Goal: Task Accomplishment & Management: Use online tool/utility

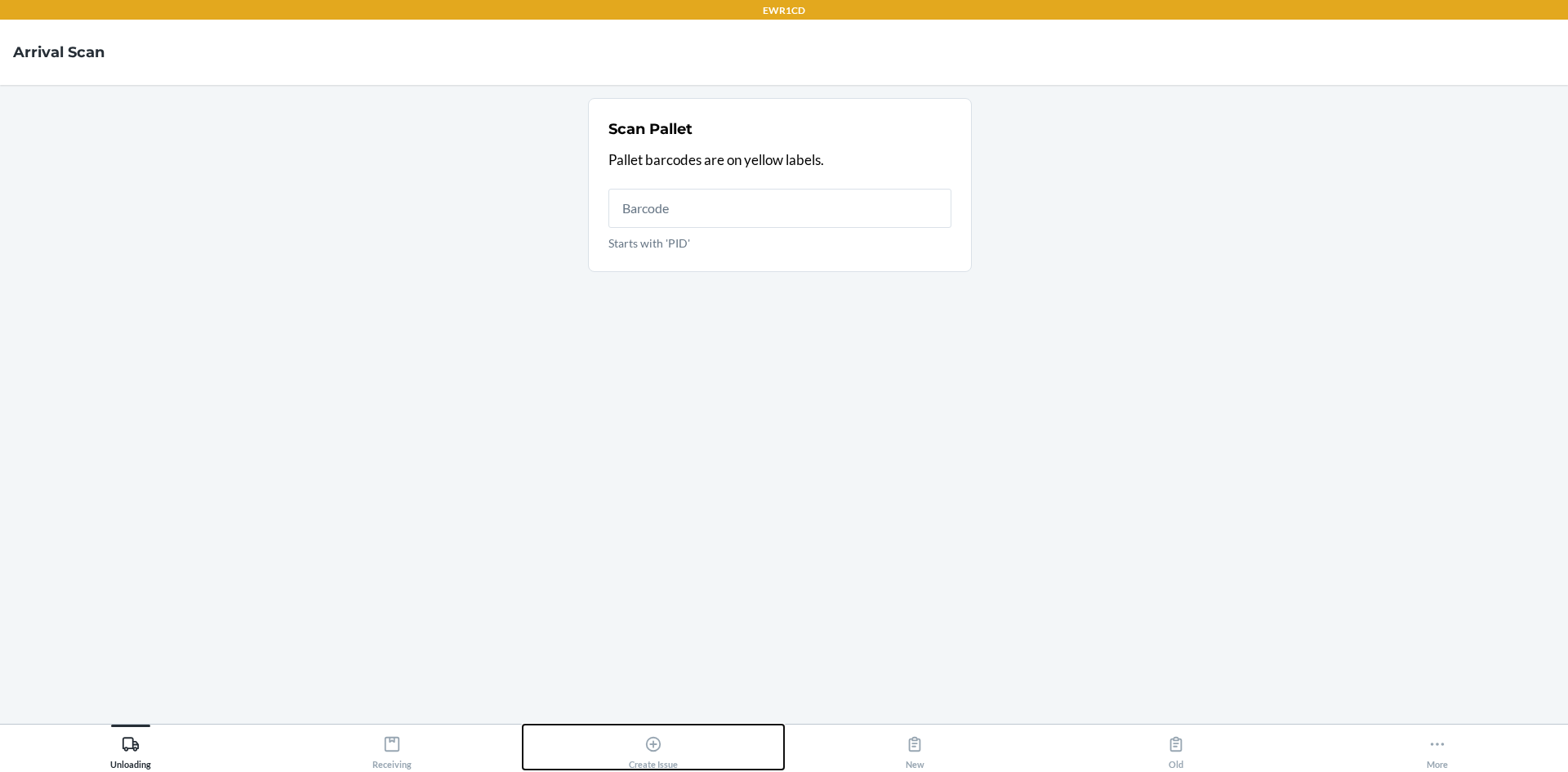
click at [656, 761] on div "Create Issue" at bounding box center [653, 749] width 49 height 40
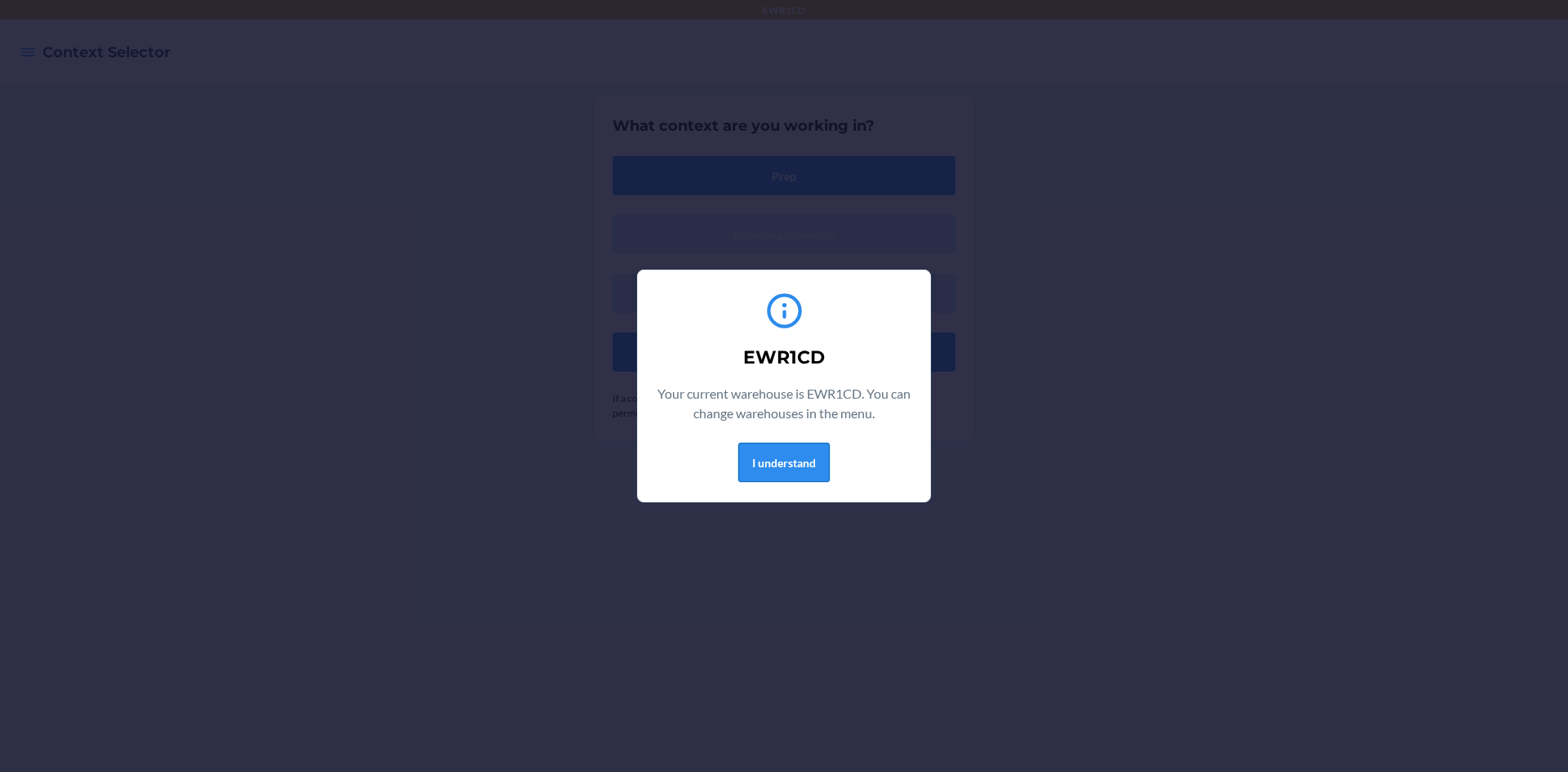
click at [780, 464] on button "I understand" at bounding box center [784, 462] width 92 height 40
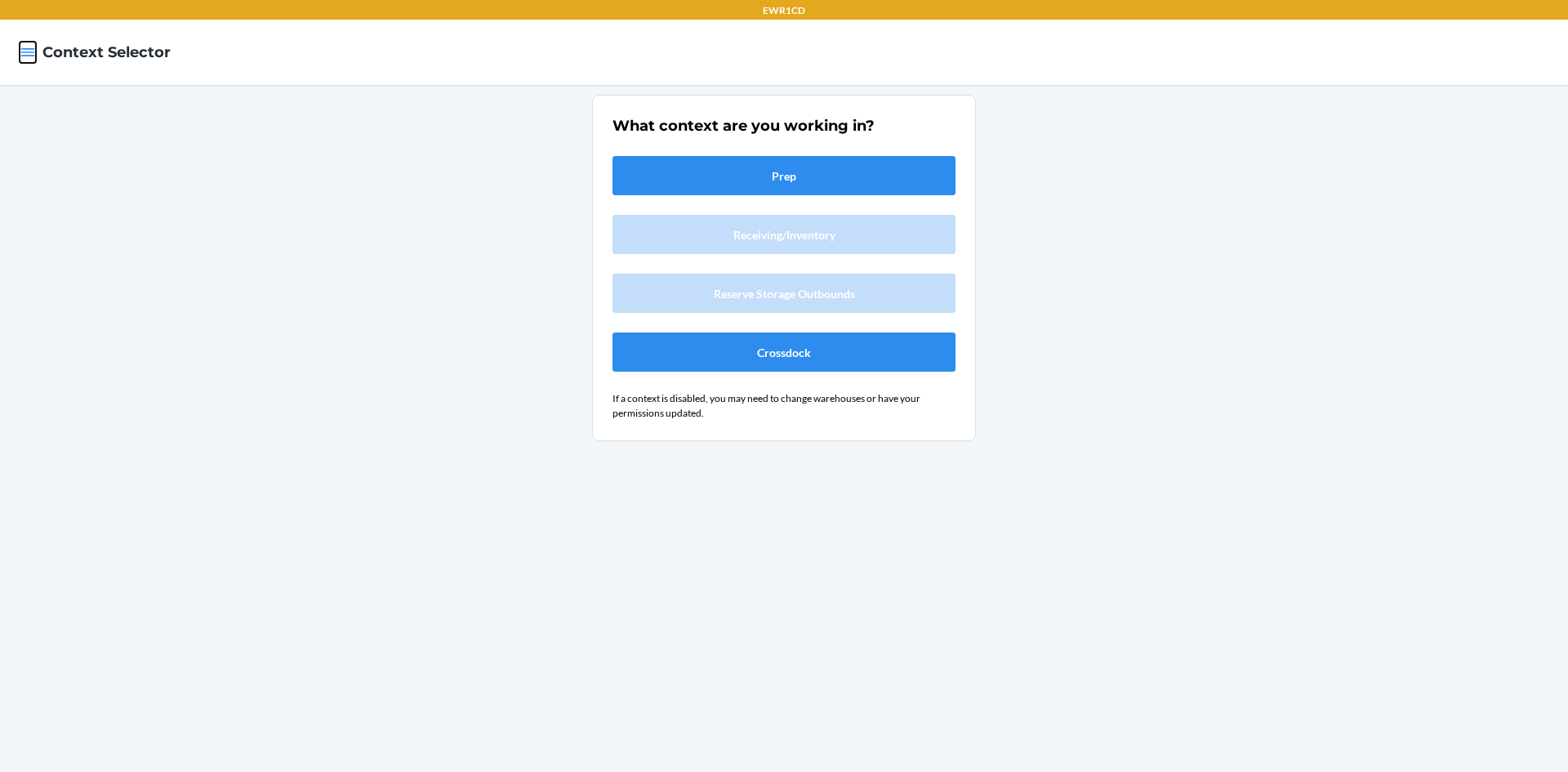
click at [25, 51] on icon "button" at bounding box center [27, 51] width 16 height 16
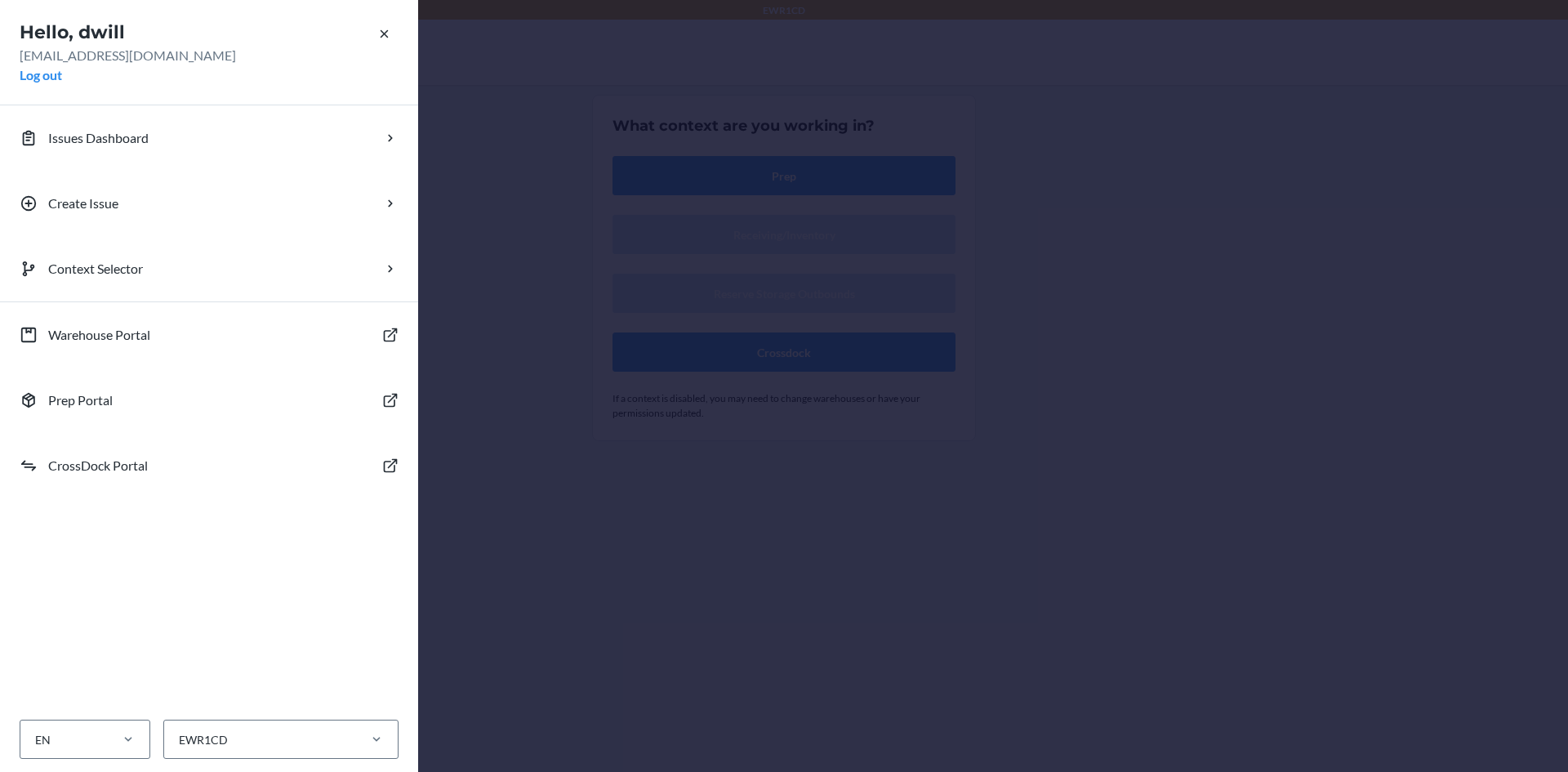
click at [530, 268] on div "Hello, dwill [EMAIL_ADDRESS][DOMAIN_NAME] Log out Issues Dashboard Create Issue…" at bounding box center [784, 386] width 1568 height 772
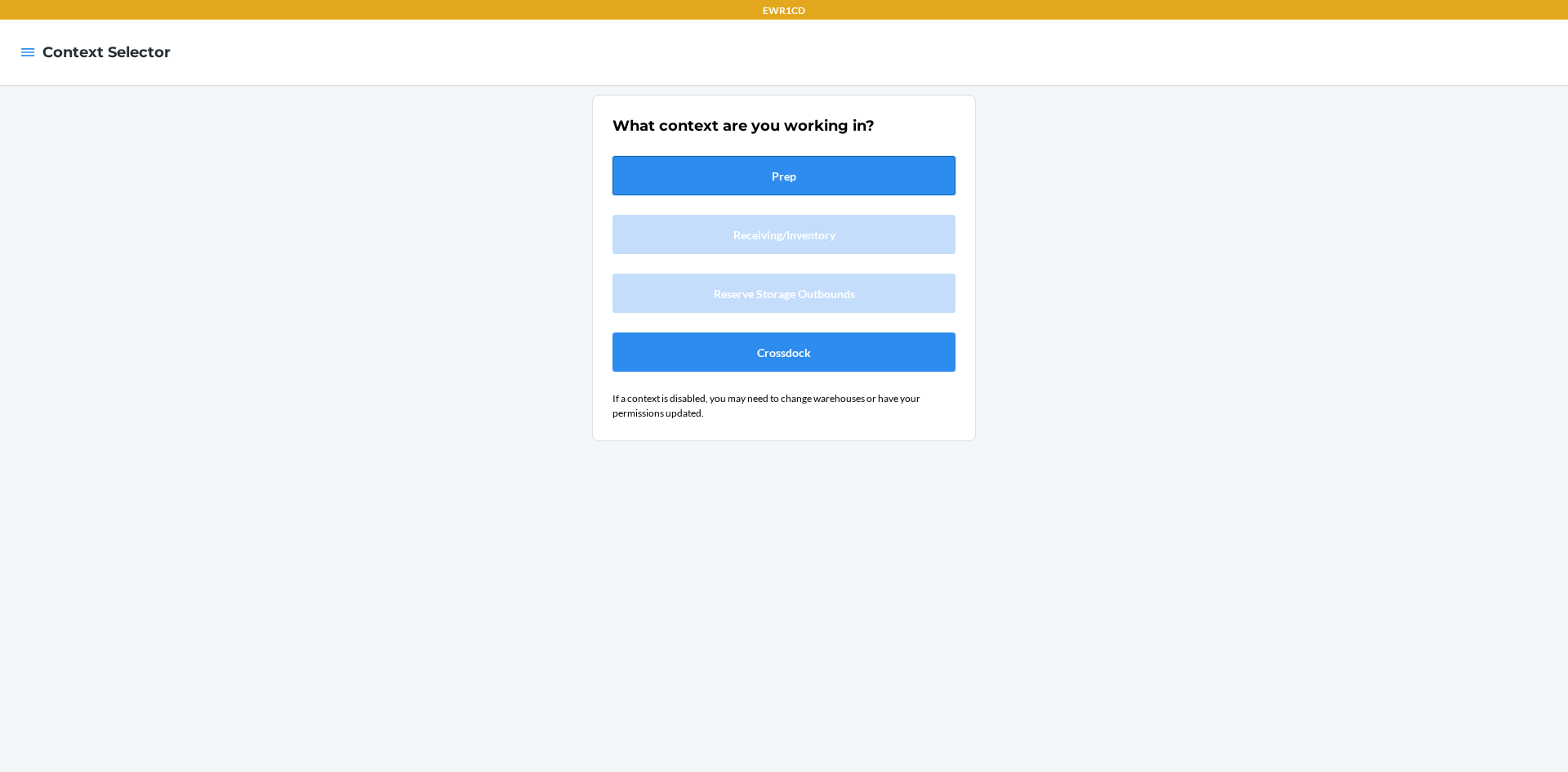
click at [746, 174] on button "Prep" at bounding box center [784, 175] width 343 height 40
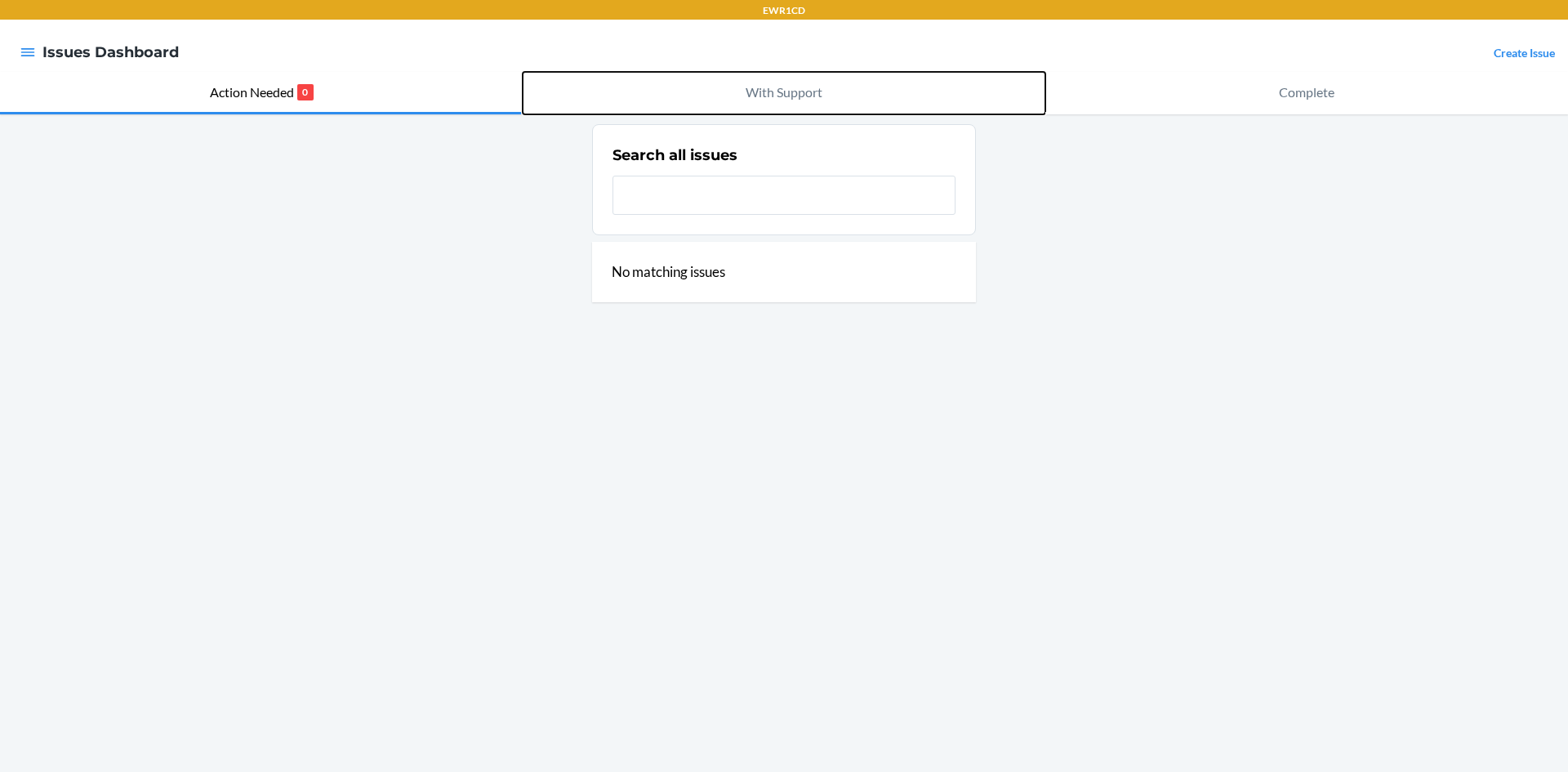
click at [803, 103] on button "With Support" at bounding box center [784, 93] width 522 height 42
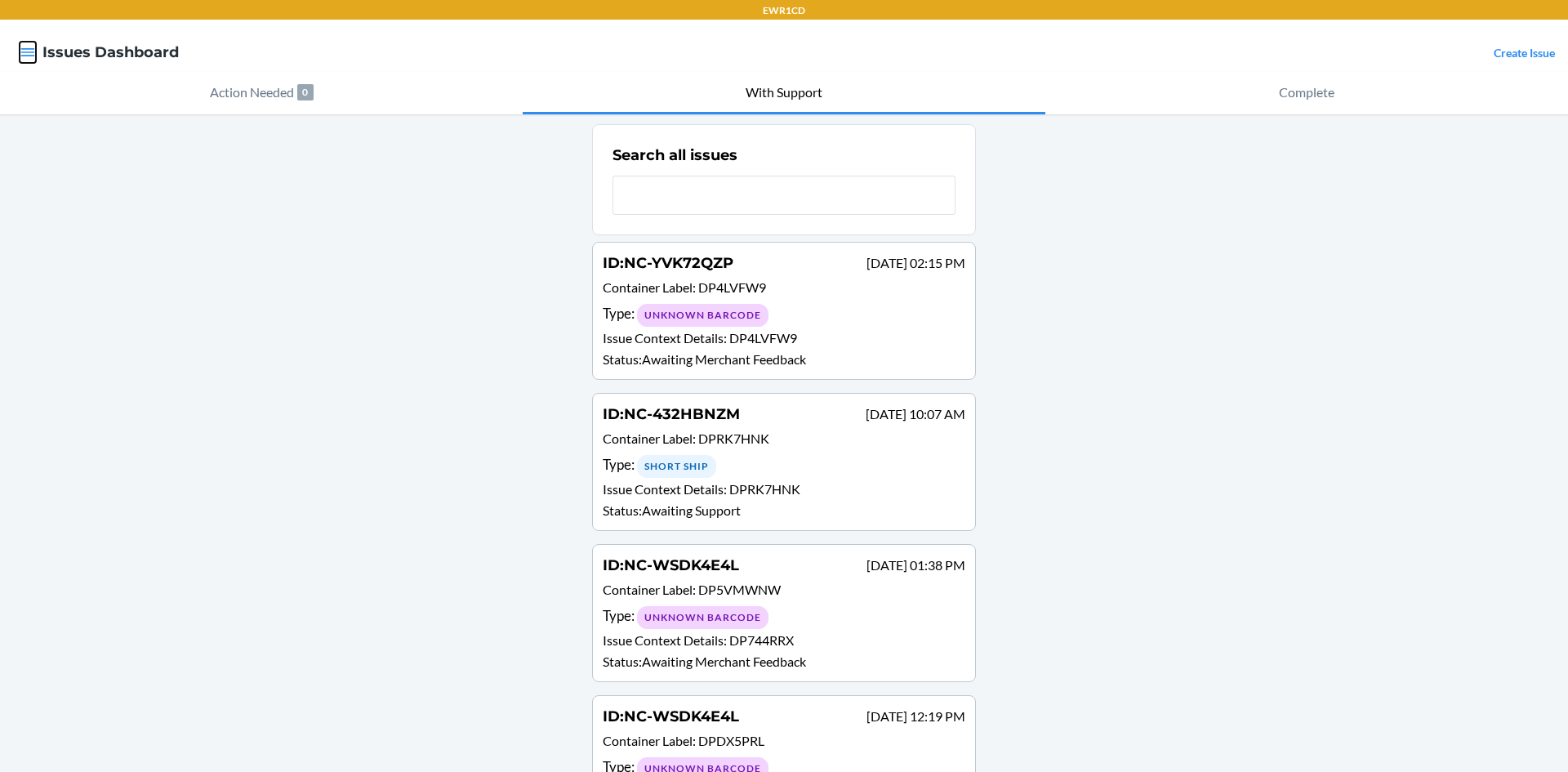
click at [29, 51] on icon "button" at bounding box center [27, 51] width 16 height 16
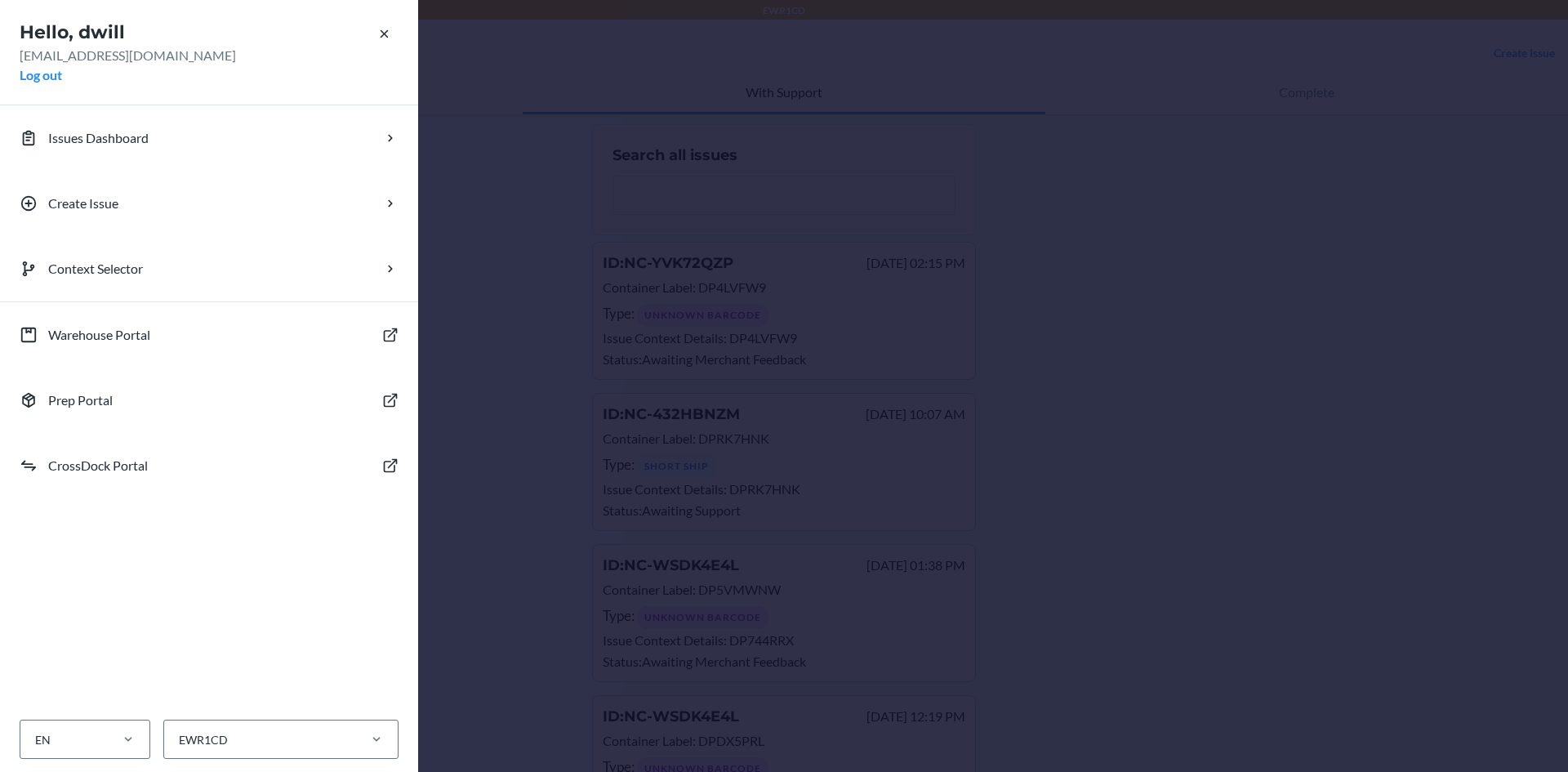
click at [506, 356] on div "Hello, dwill [EMAIL_ADDRESS][DOMAIN_NAME] Log out Issues Dashboard Create Issue…" at bounding box center [784, 386] width 1568 height 772
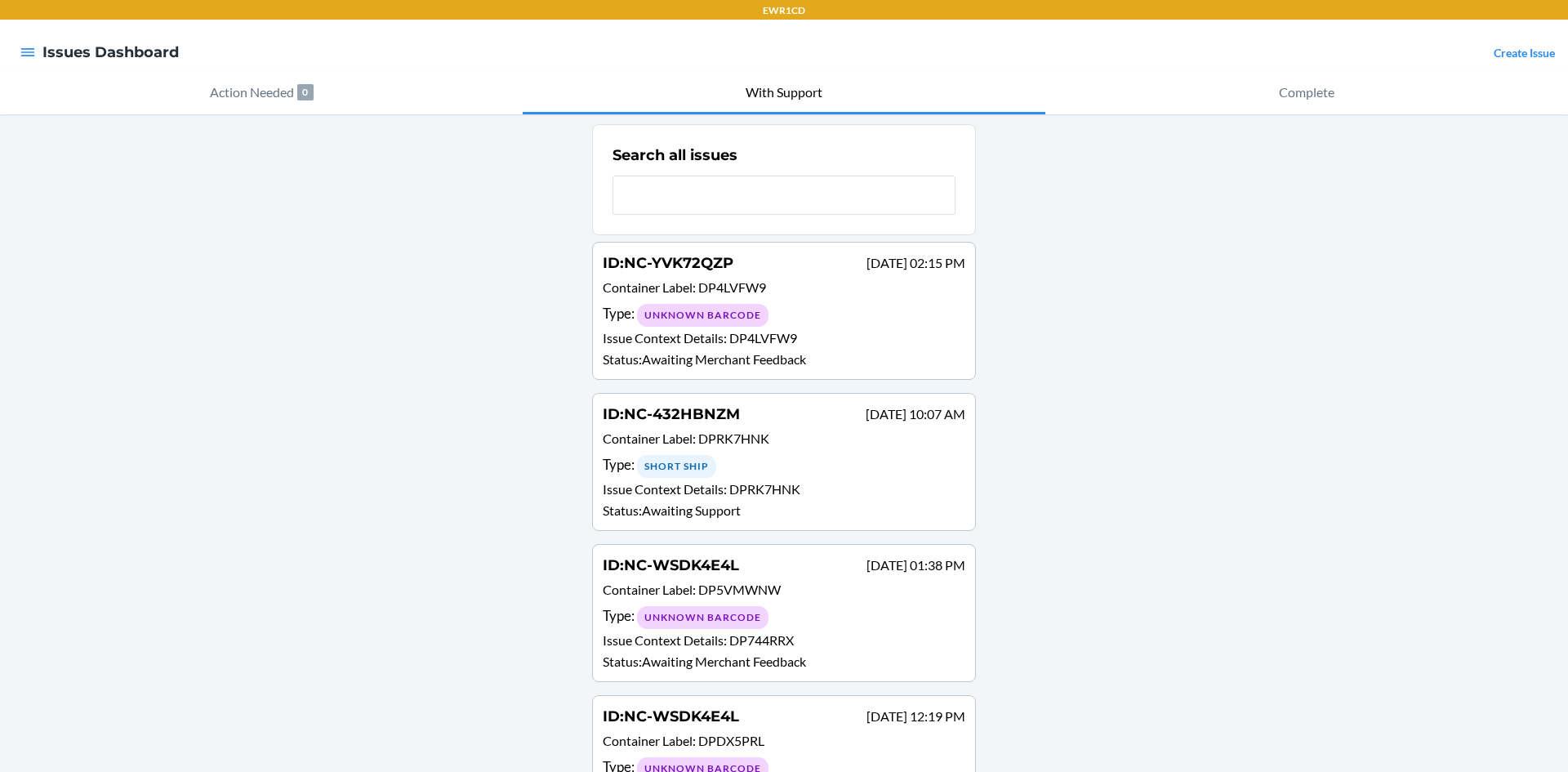
click at [1494, 50] on link "Create Issue" at bounding box center [1524, 52] width 62 height 13
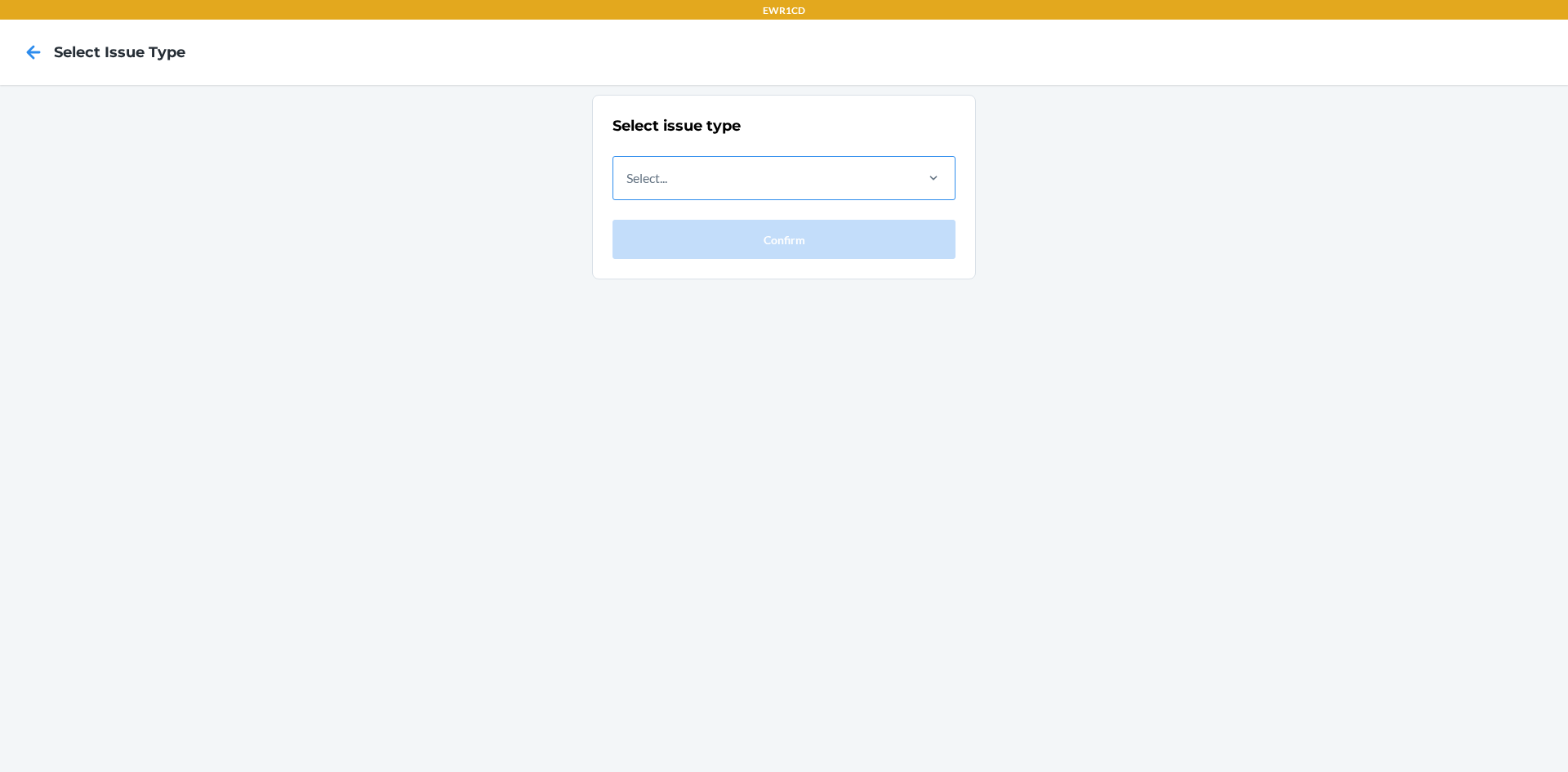
click at [827, 185] on div "Select..." at bounding box center [763, 178] width 299 height 42
click at [628, 185] on input "Select..." at bounding box center [628, 178] width 2 height 19
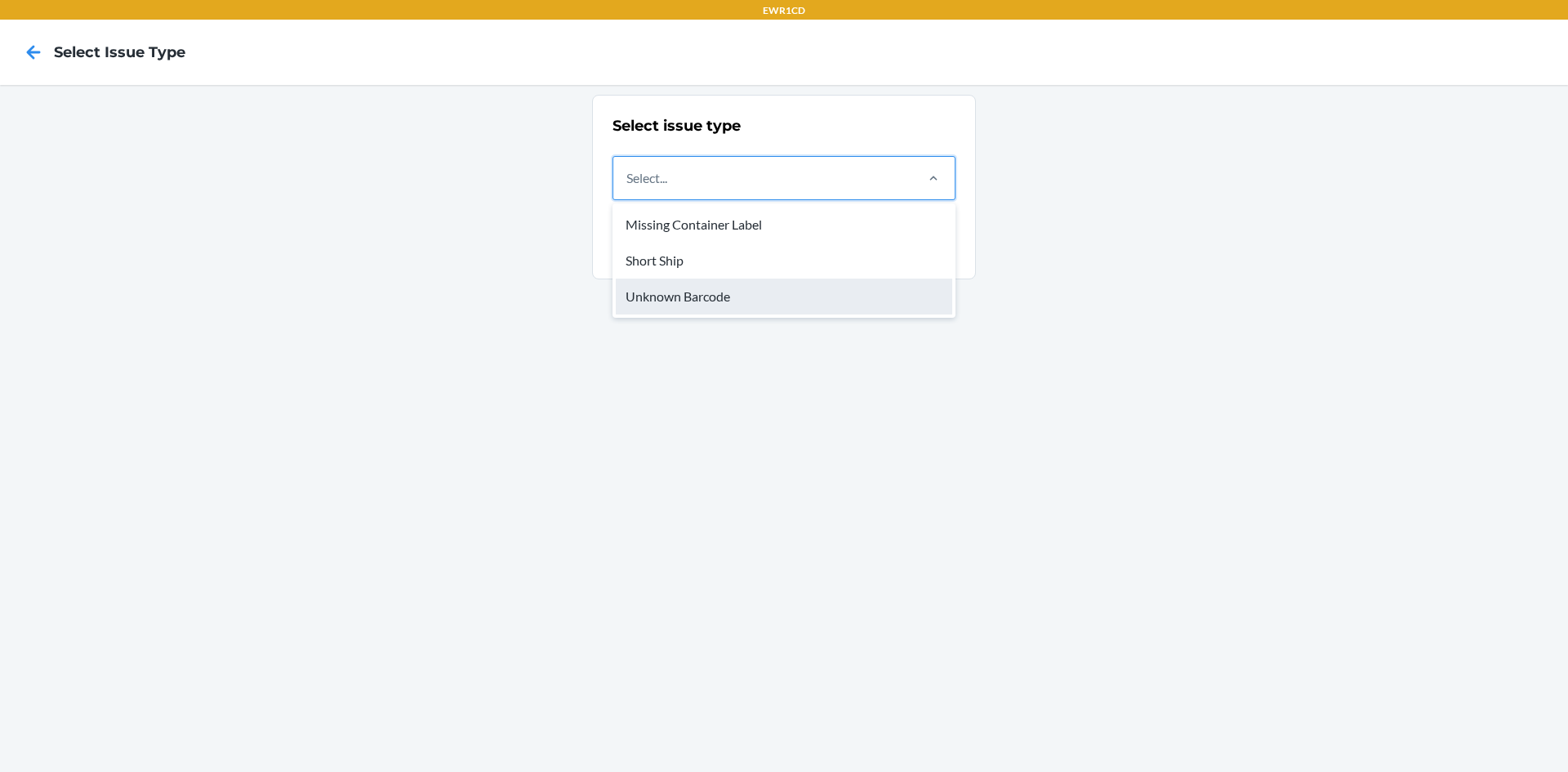
click at [697, 284] on div "Unknown Barcode" at bounding box center [784, 297] width 336 height 36
click at [628, 188] on input "option Unknown Barcode focused, 3 of 3. 3 results available. Use Up and Down to…" at bounding box center [628, 178] width 2 height 19
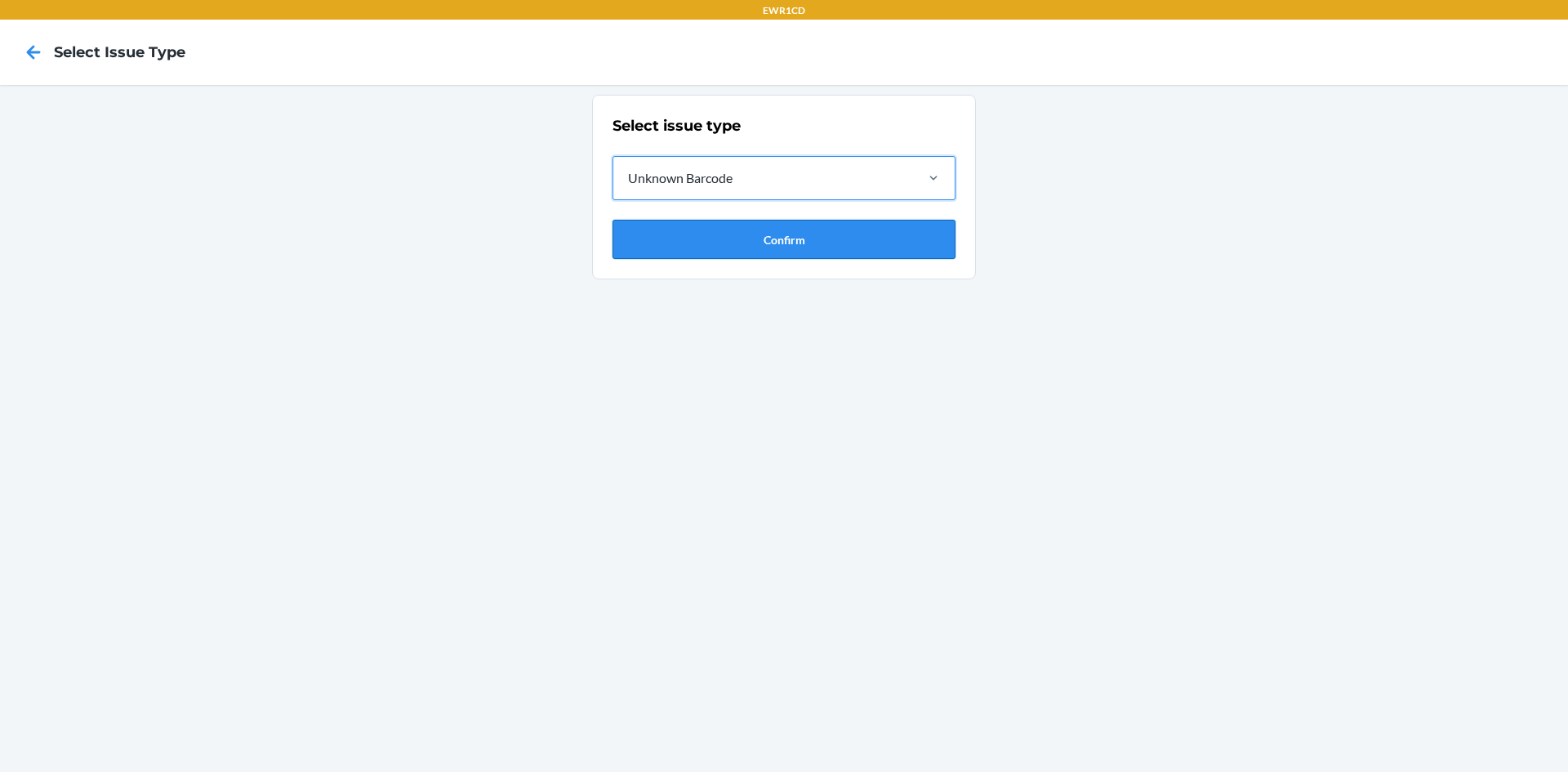
click at [709, 240] on button "Confirm" at bounding box center [784, 239] width 343 height 40
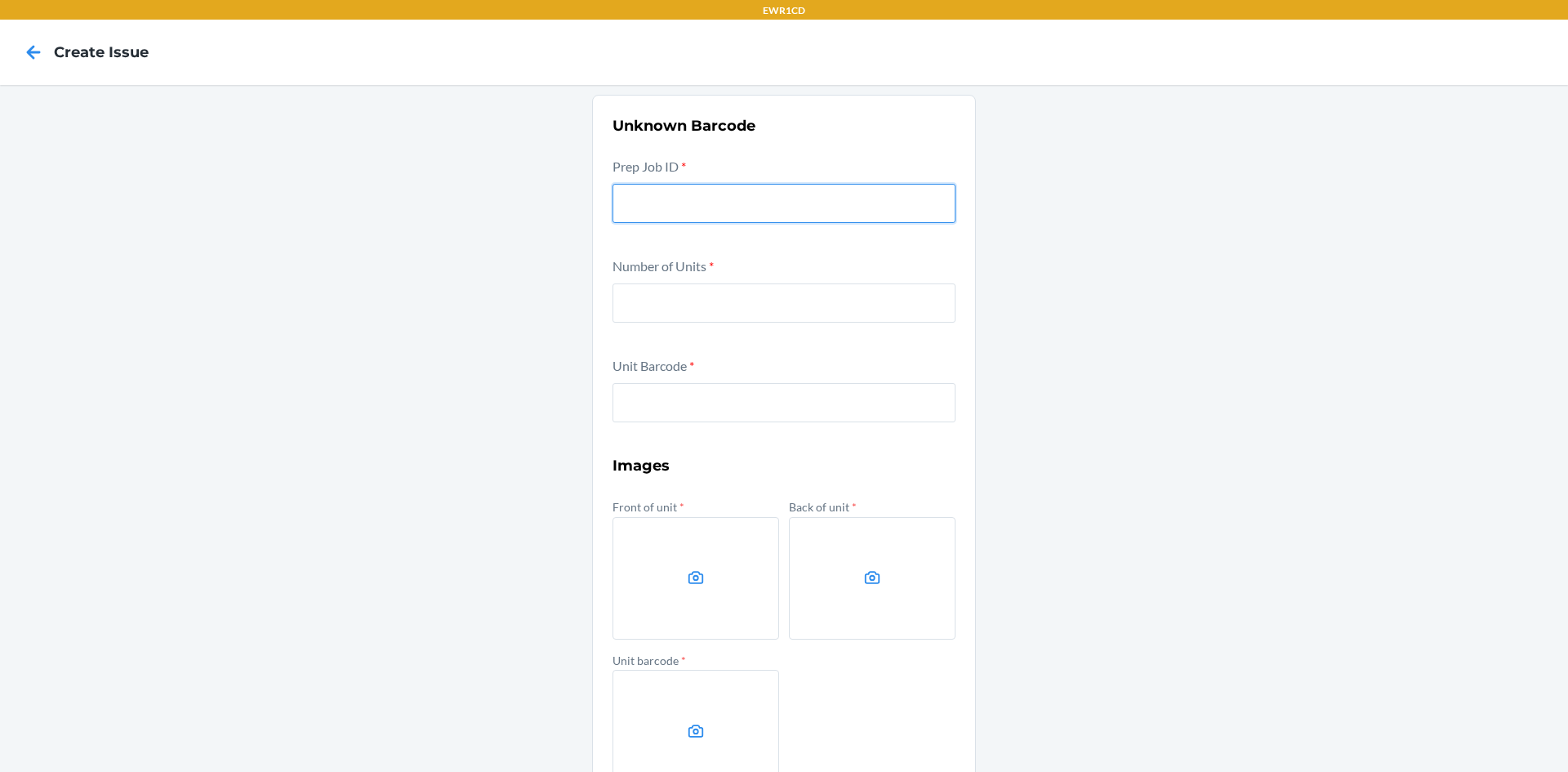
click at [674, 197] on input "text" at bounding box center [784, 203] width 343 height 40
click at [44, 60] on icon at bounding box center [33, 52] width 28 height 28
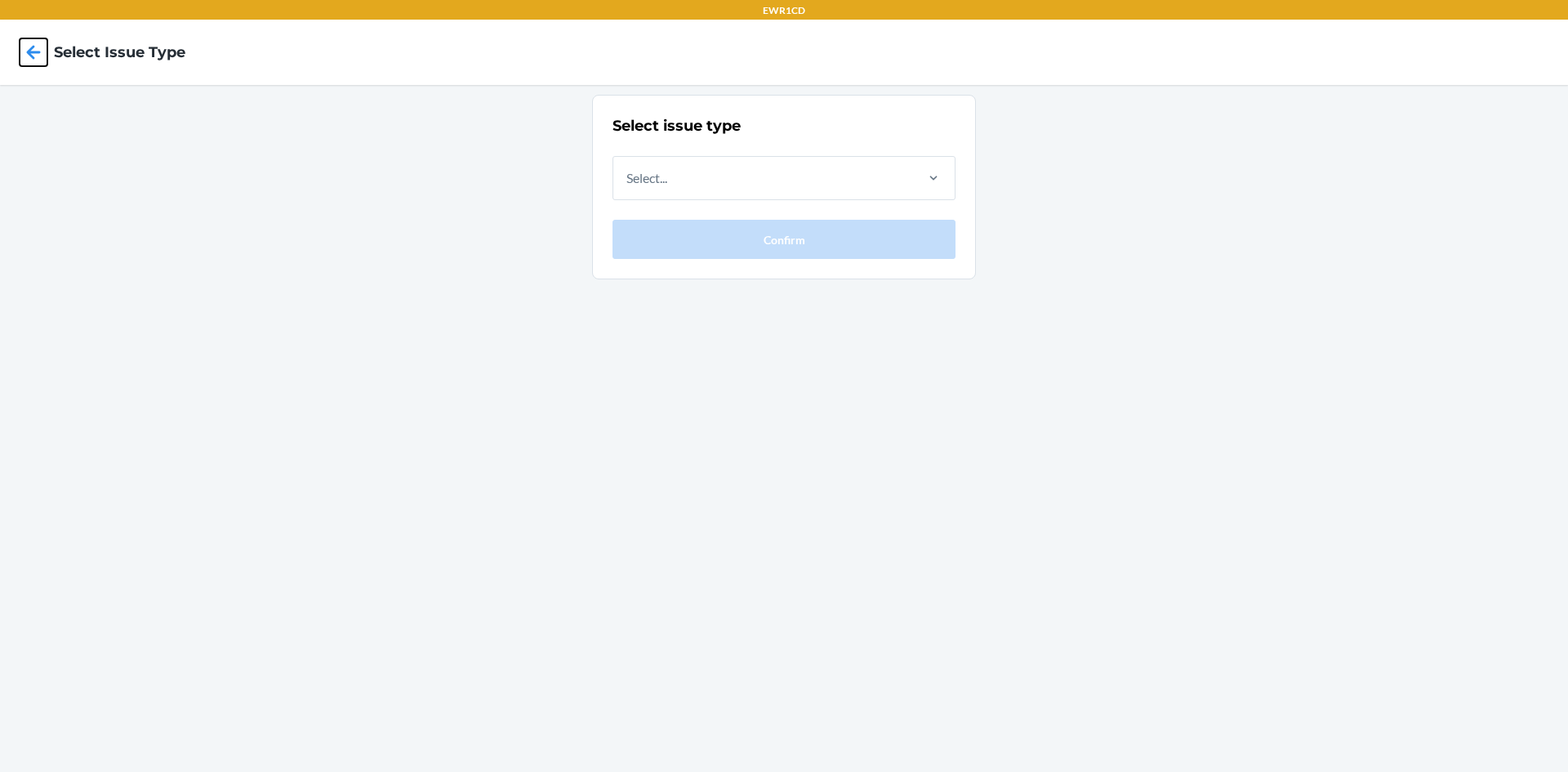
click at [44, 60] on icon at bounding box center [33, 52] width 28 height 28
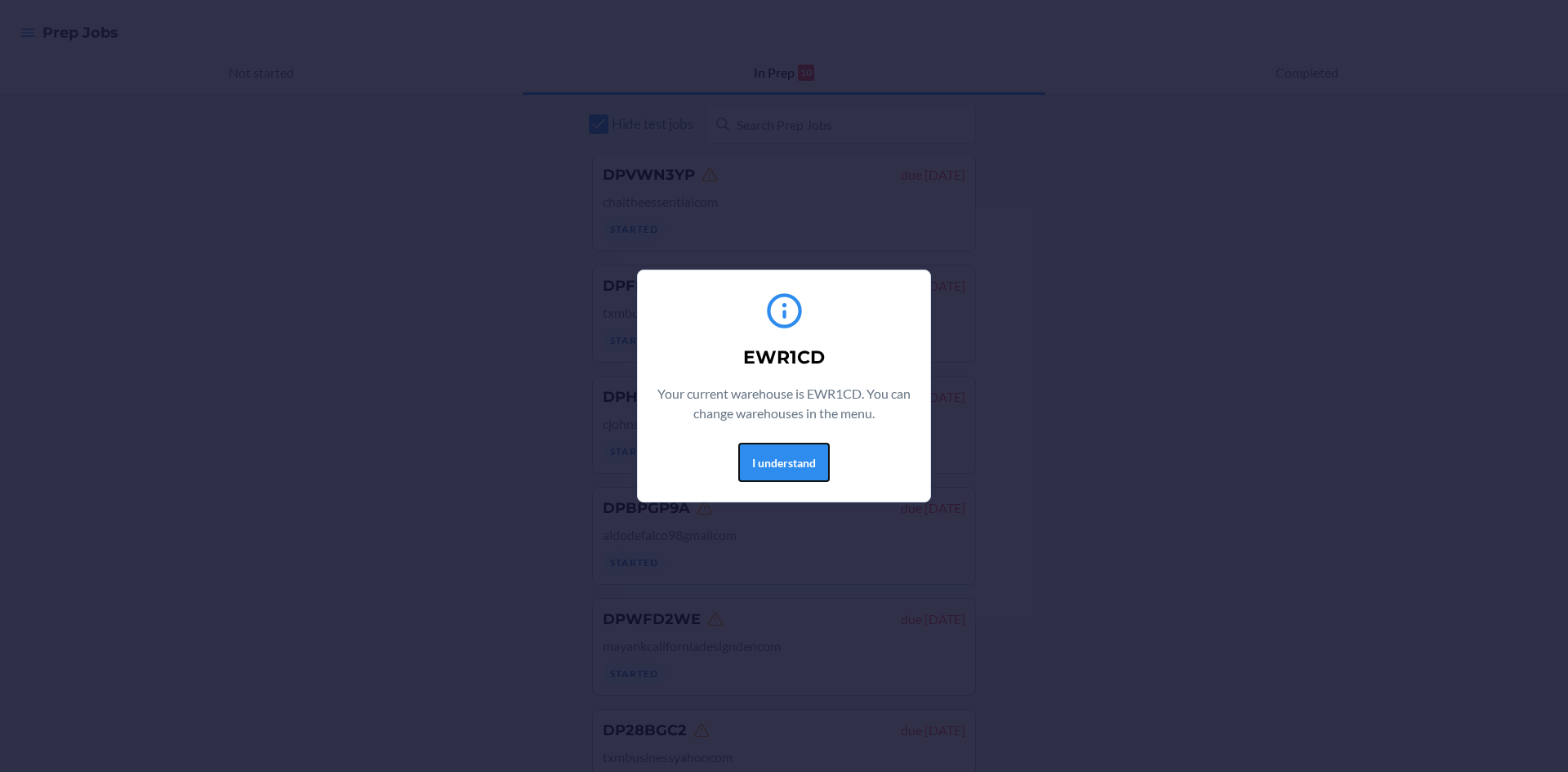
click at [816, 456] on button "I understand" at bounding box center [784, 462] width 92 height 40
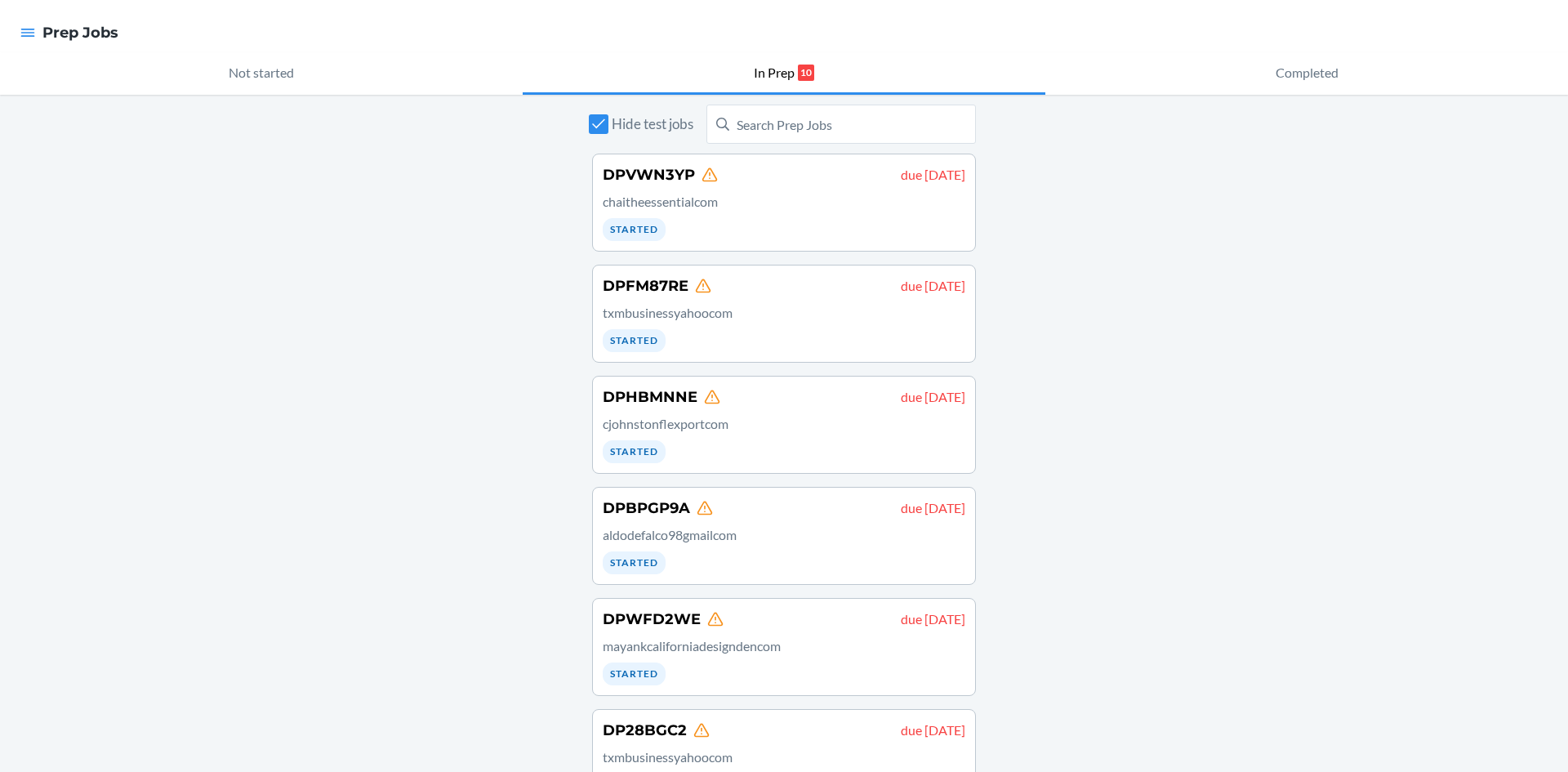
scroll to position [502, 0]
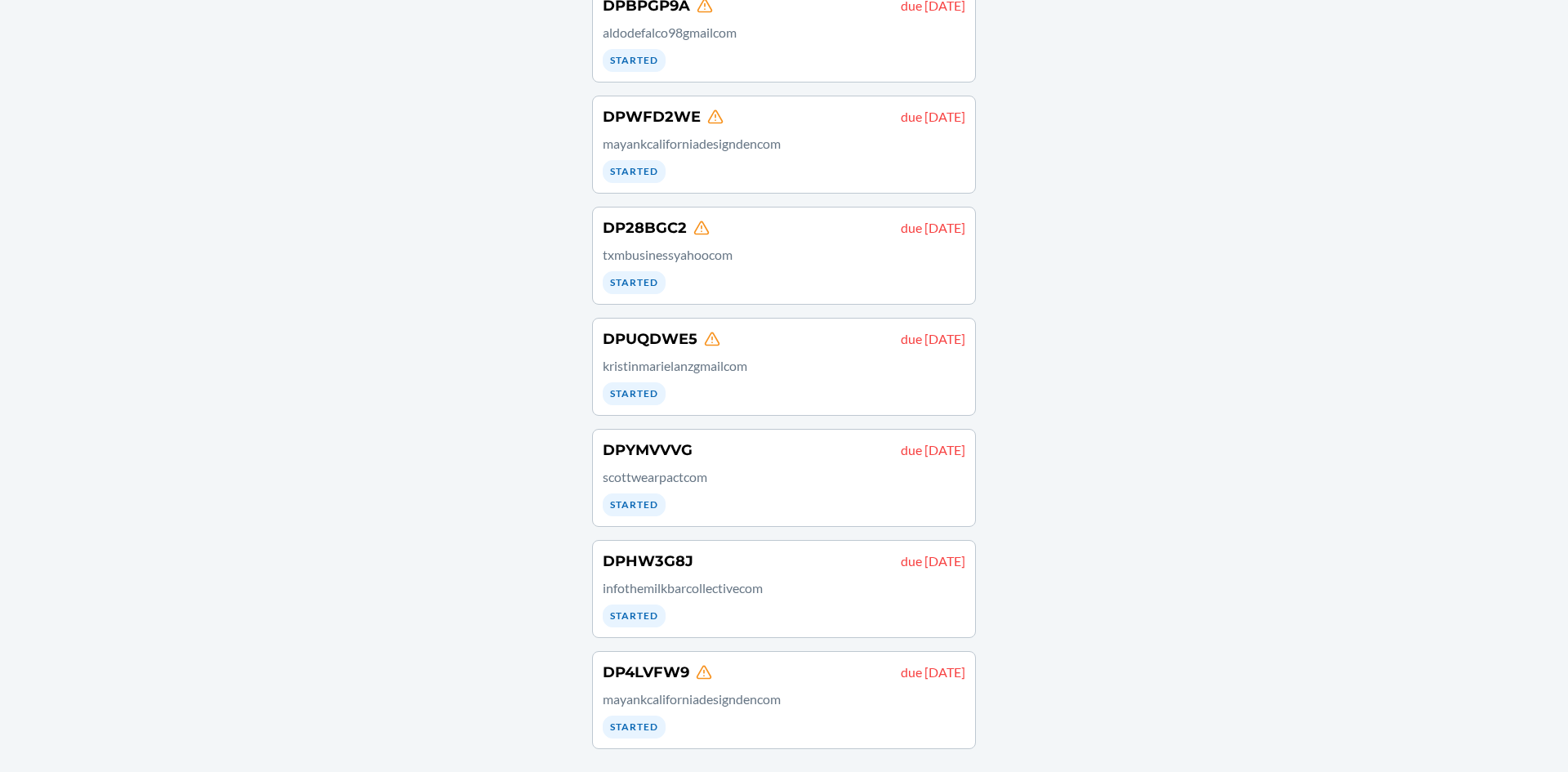
click at [764, 606] on div "DPHW3G8J due [DATE] infothemilkbarcollectivecom Started" at bounding box center [784, 588] width 362 height 77
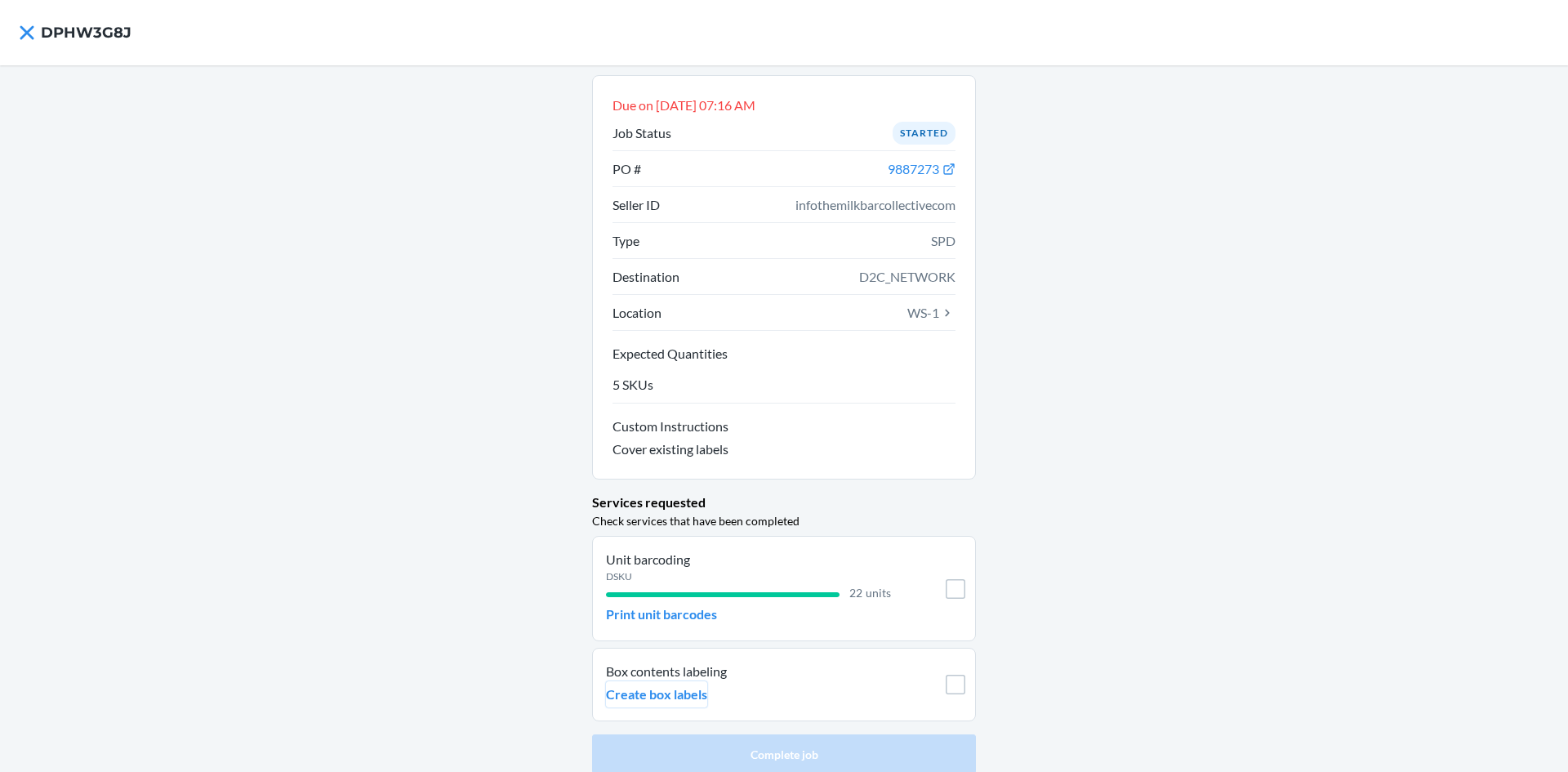
click at [642, 696] on p "Create box labels" at bounding box center [656, 694] width 101 height 19
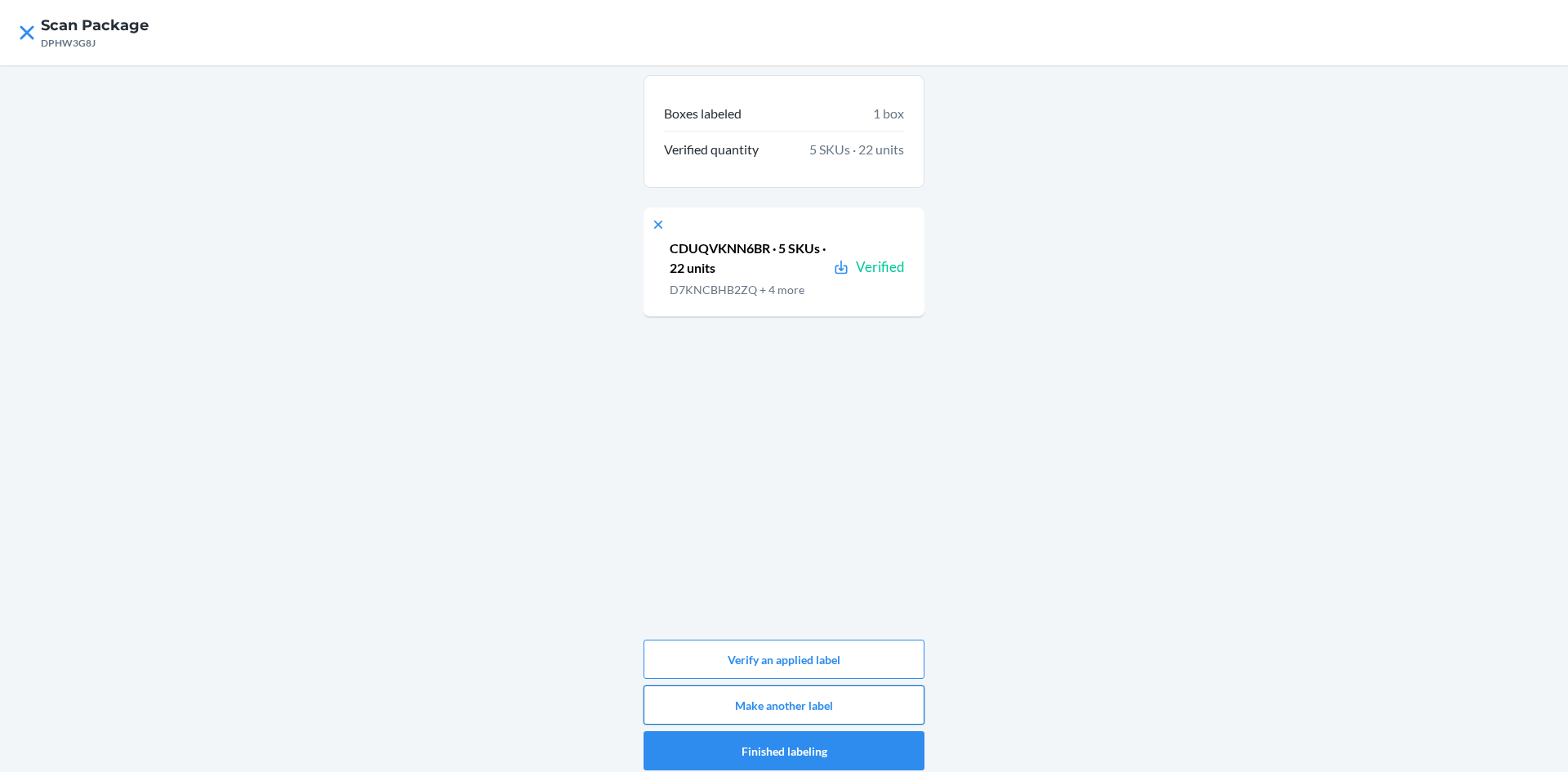
click at [747, 706] on button "Make another label" at bounding box center [784, 705] width 281 height 40
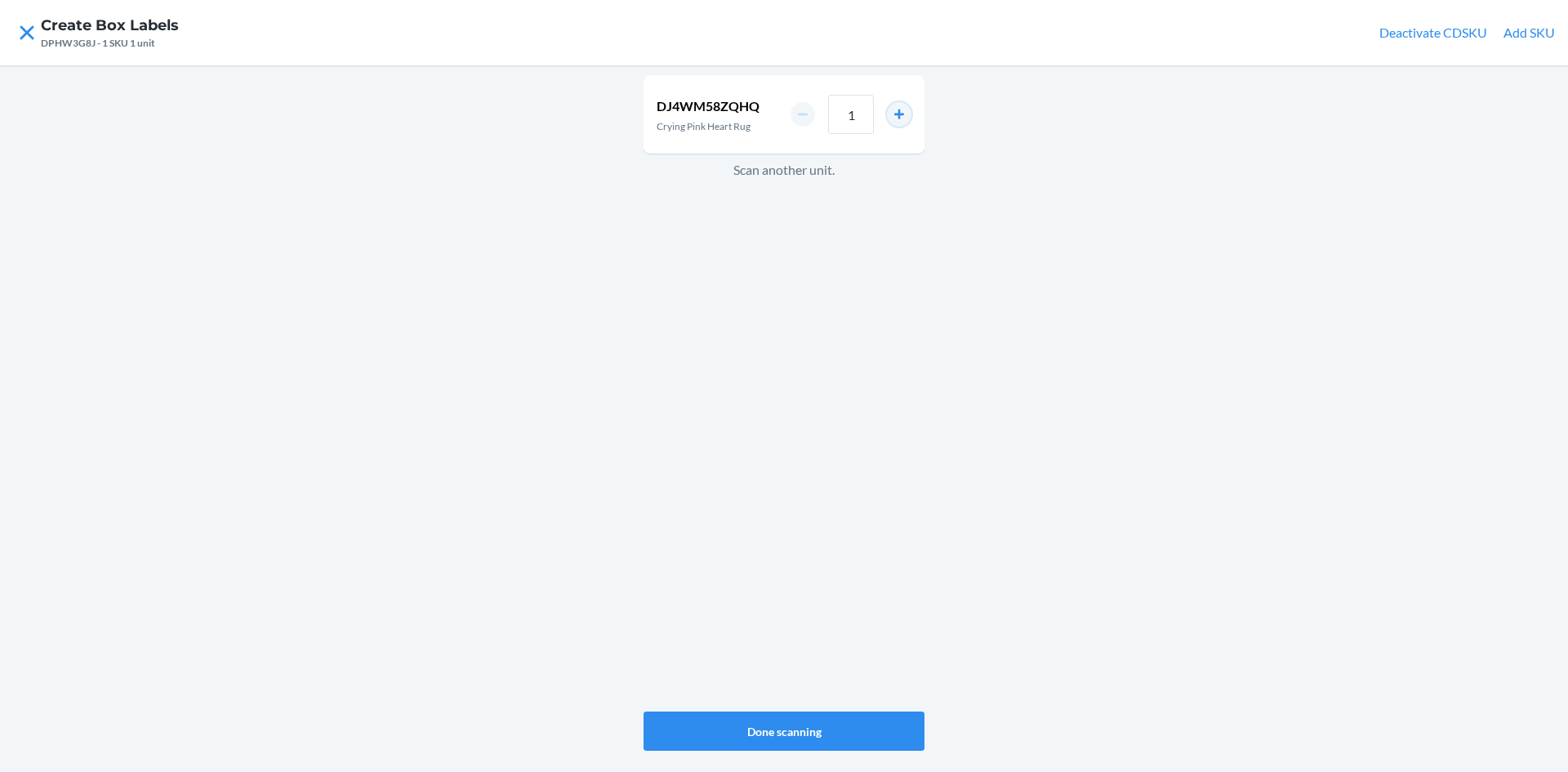
click at [896, 119] on button "increment number" at bounding box center [899, 114] width 24 height 24
type input "2"
click at [826, 730] on button "Done scanning" at bounding box center [784, 731] width 281 height 40
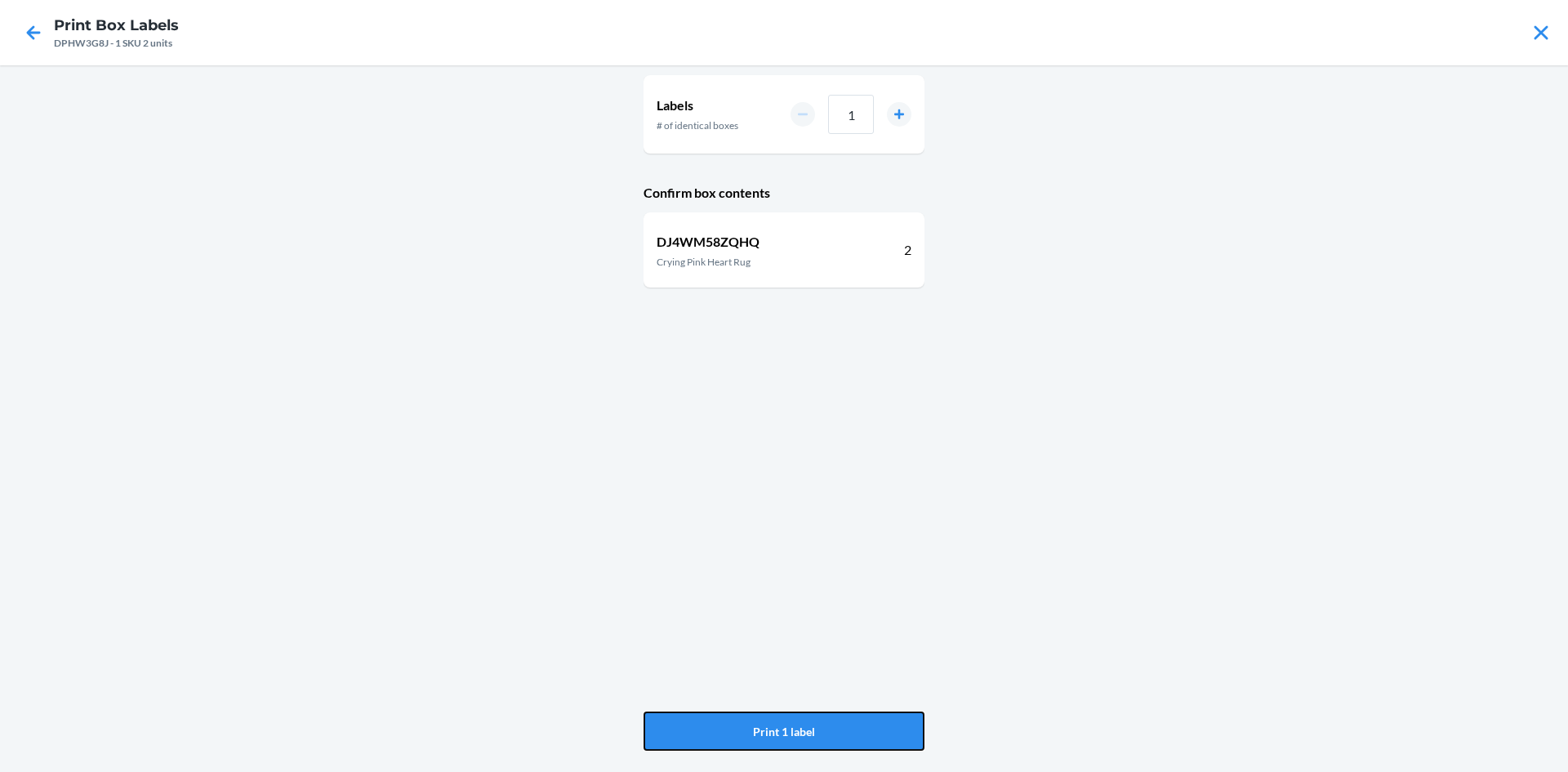
click at [826, 730] on button "Print 1 label" at bounding box center [784, 731] width 281 height 40
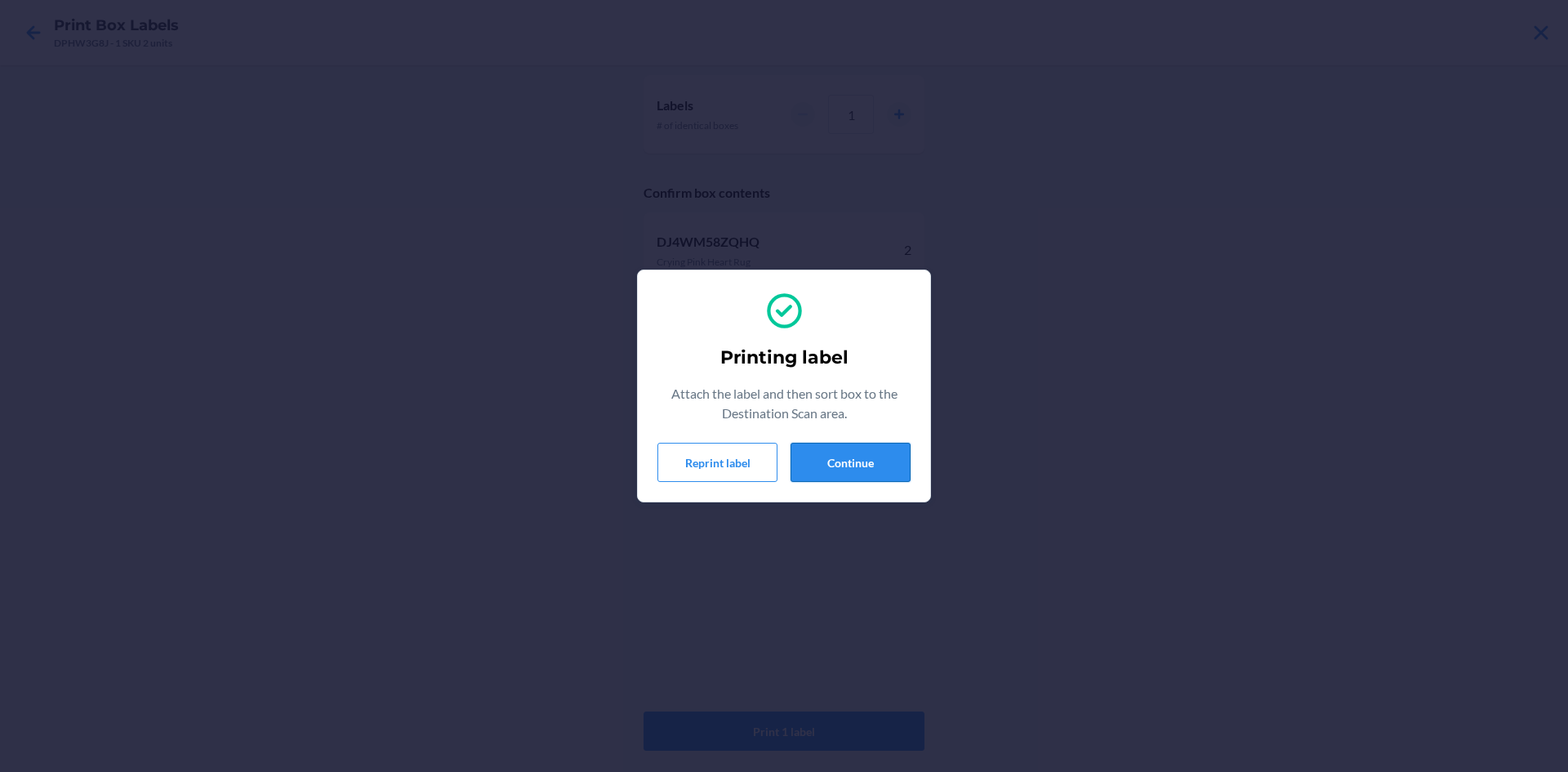
click at [821, 476] on button "Continue" at bounding box center [850, 462] width 120 height 40
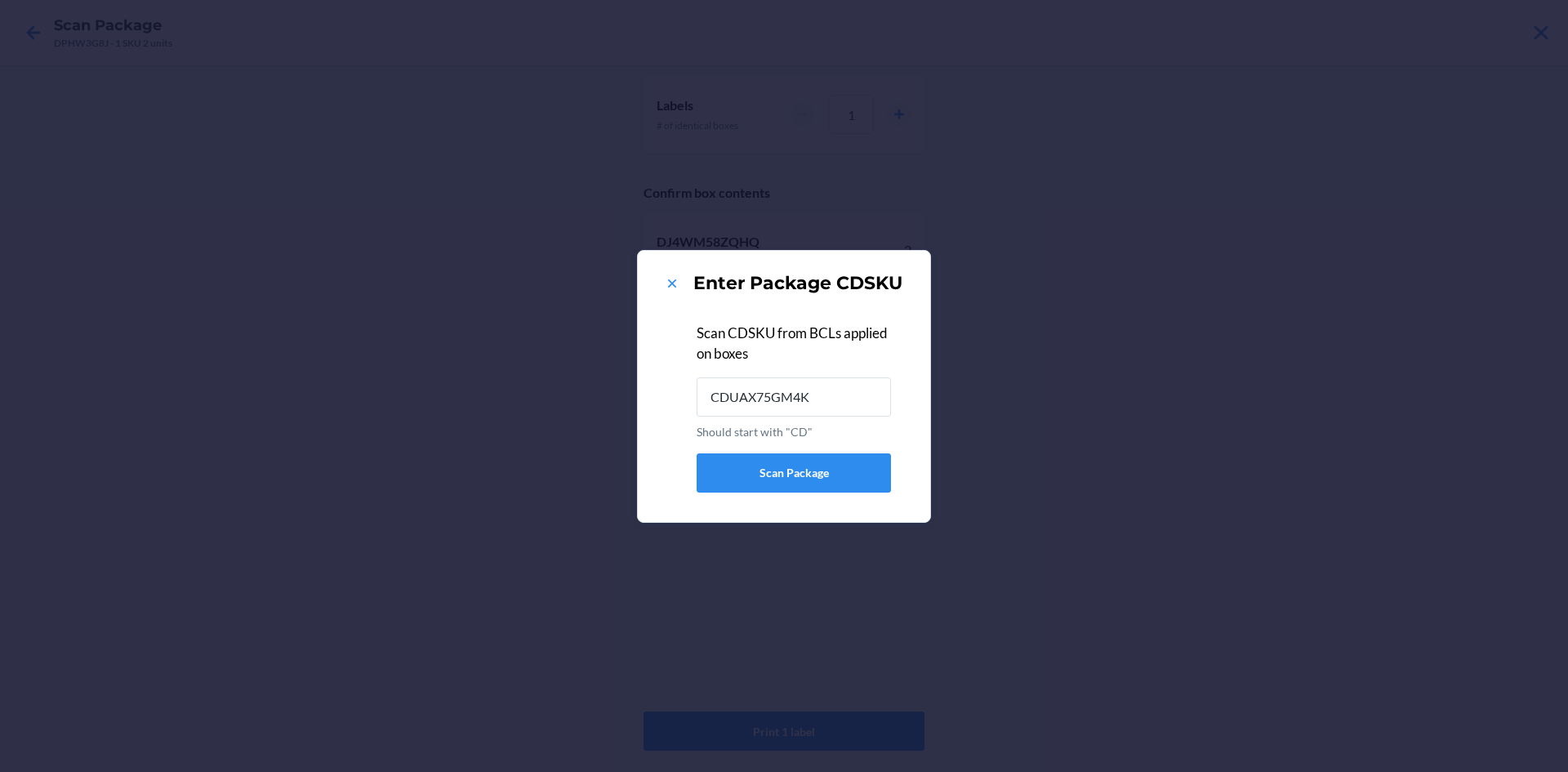
type input "CDUAX75GM4K"
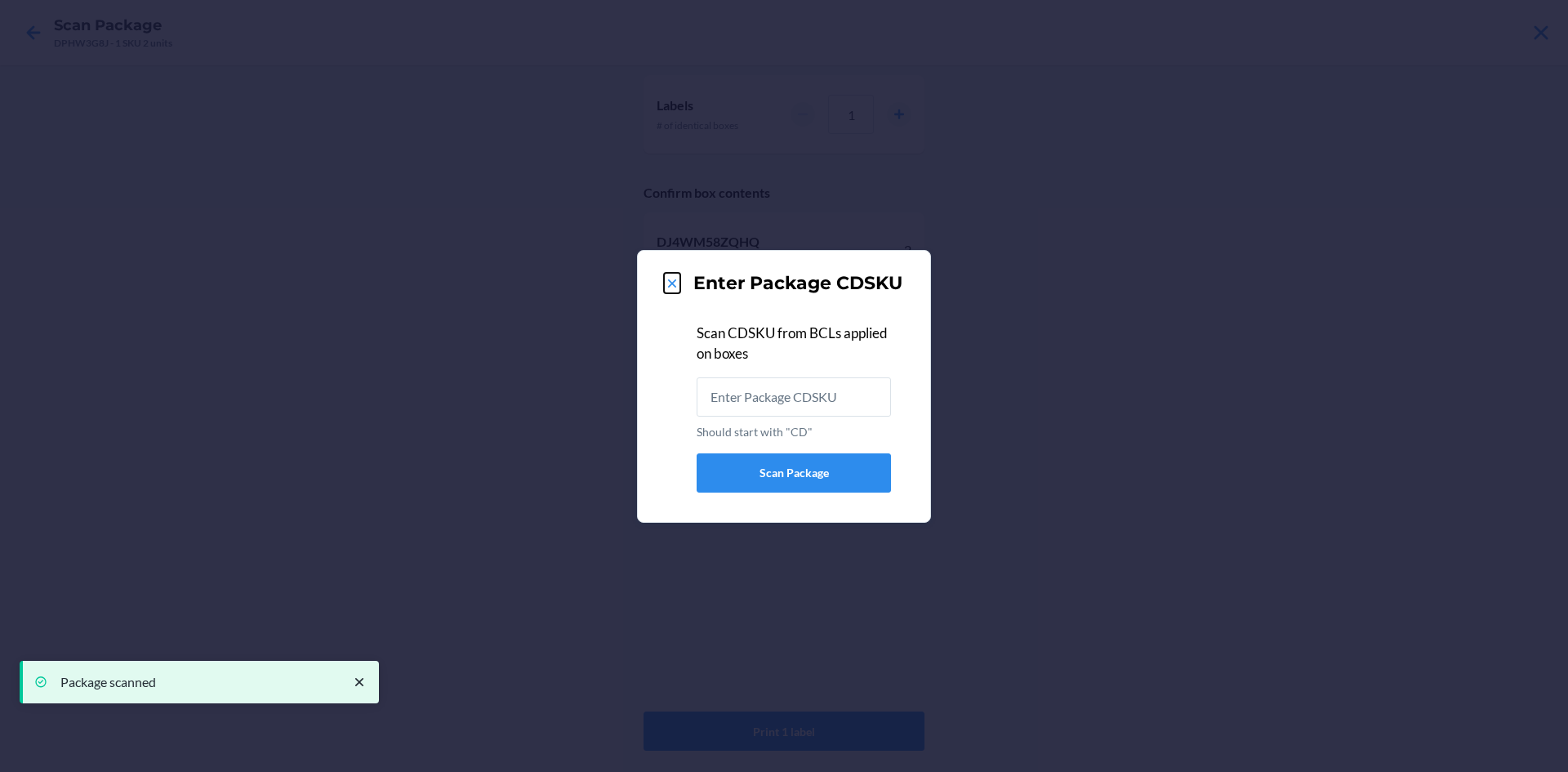
click at [676, 277] on button at bounding box center [672, 283] width 16 height 21
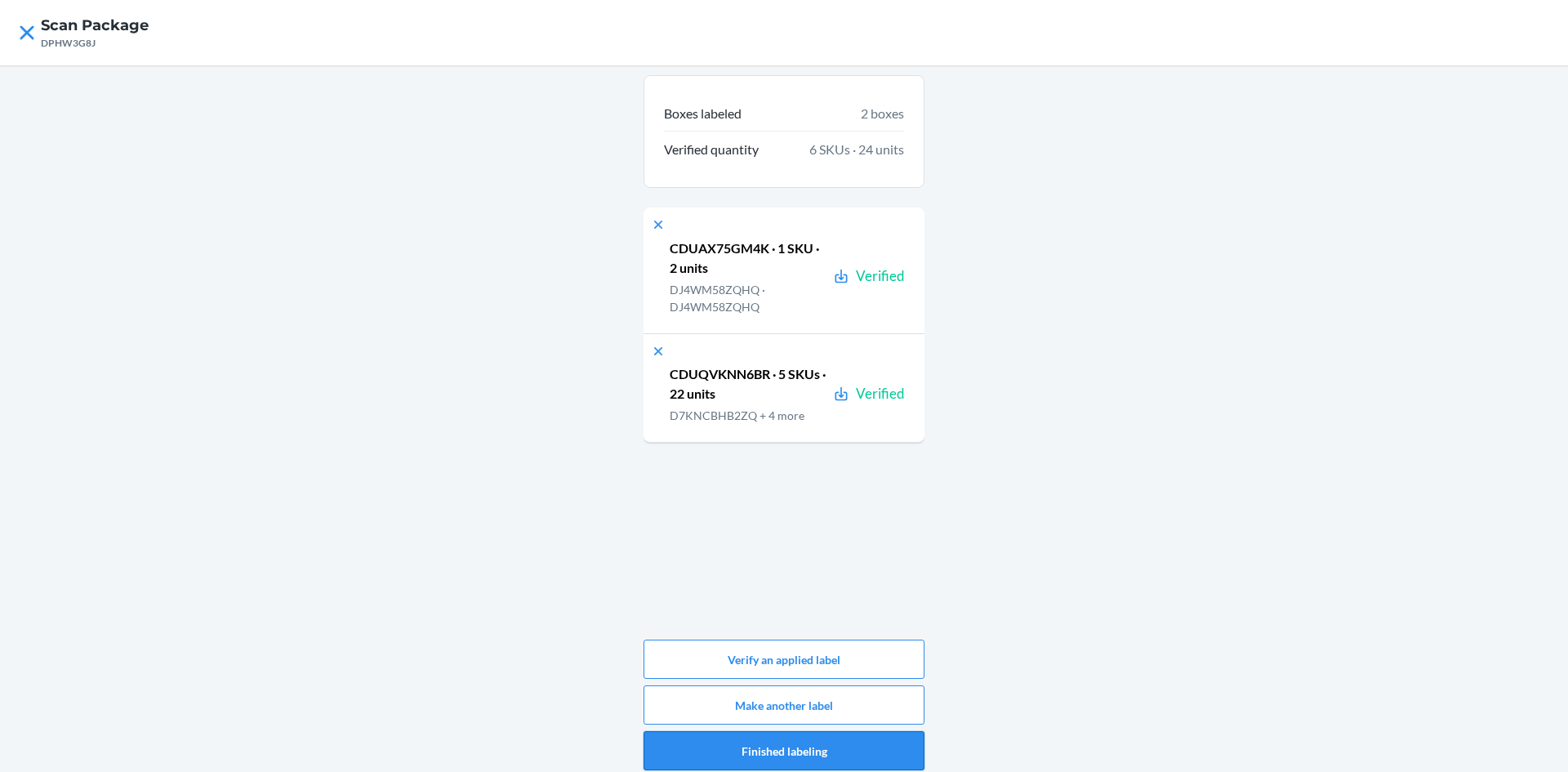
click at [725, 753] on button "Finished labeling" at bounding box center [784, 751] width 281 height 40
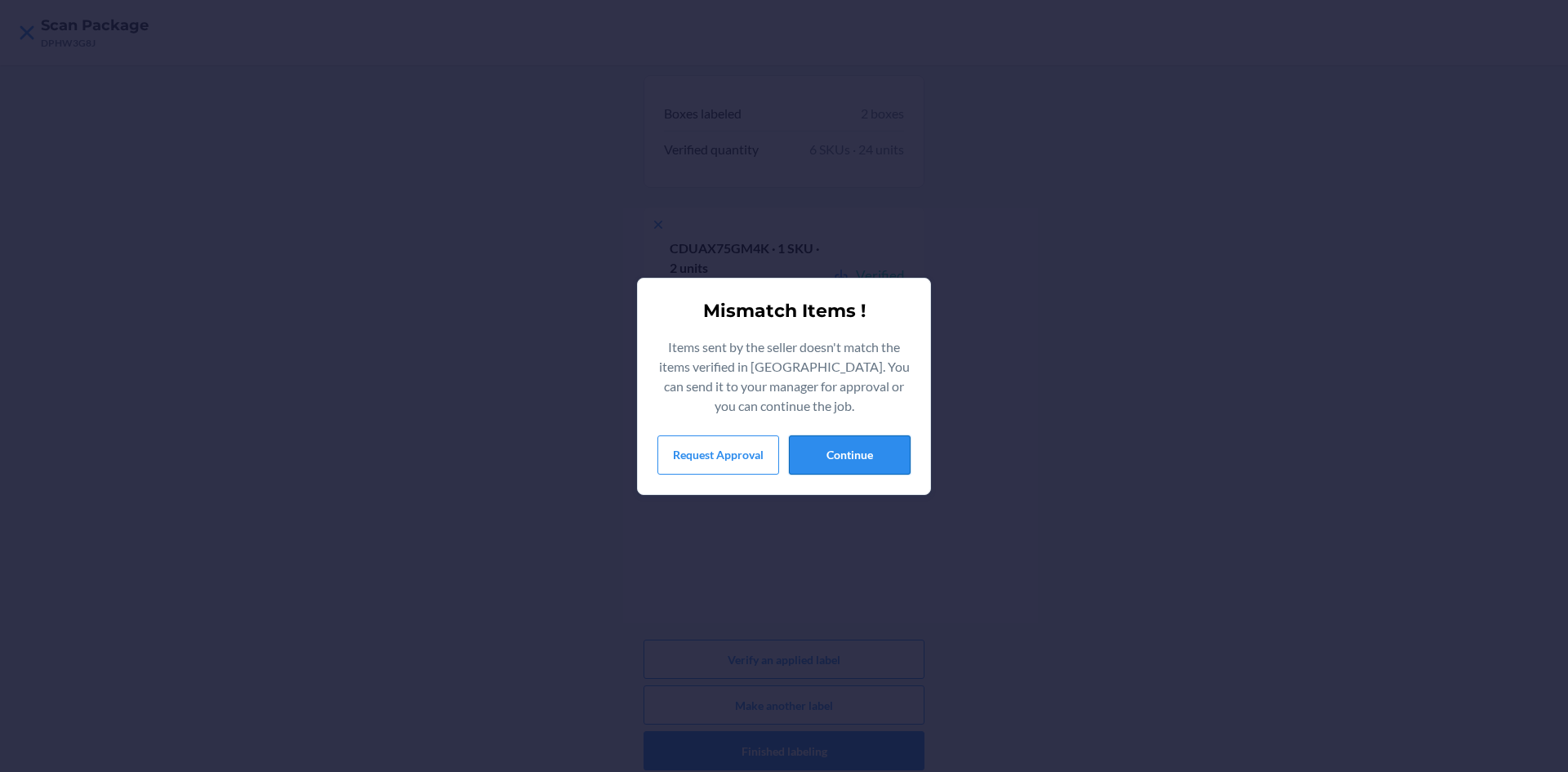
click at [841, 458] on button "Continue" at bounding box center [849, 455] width 121 height 40
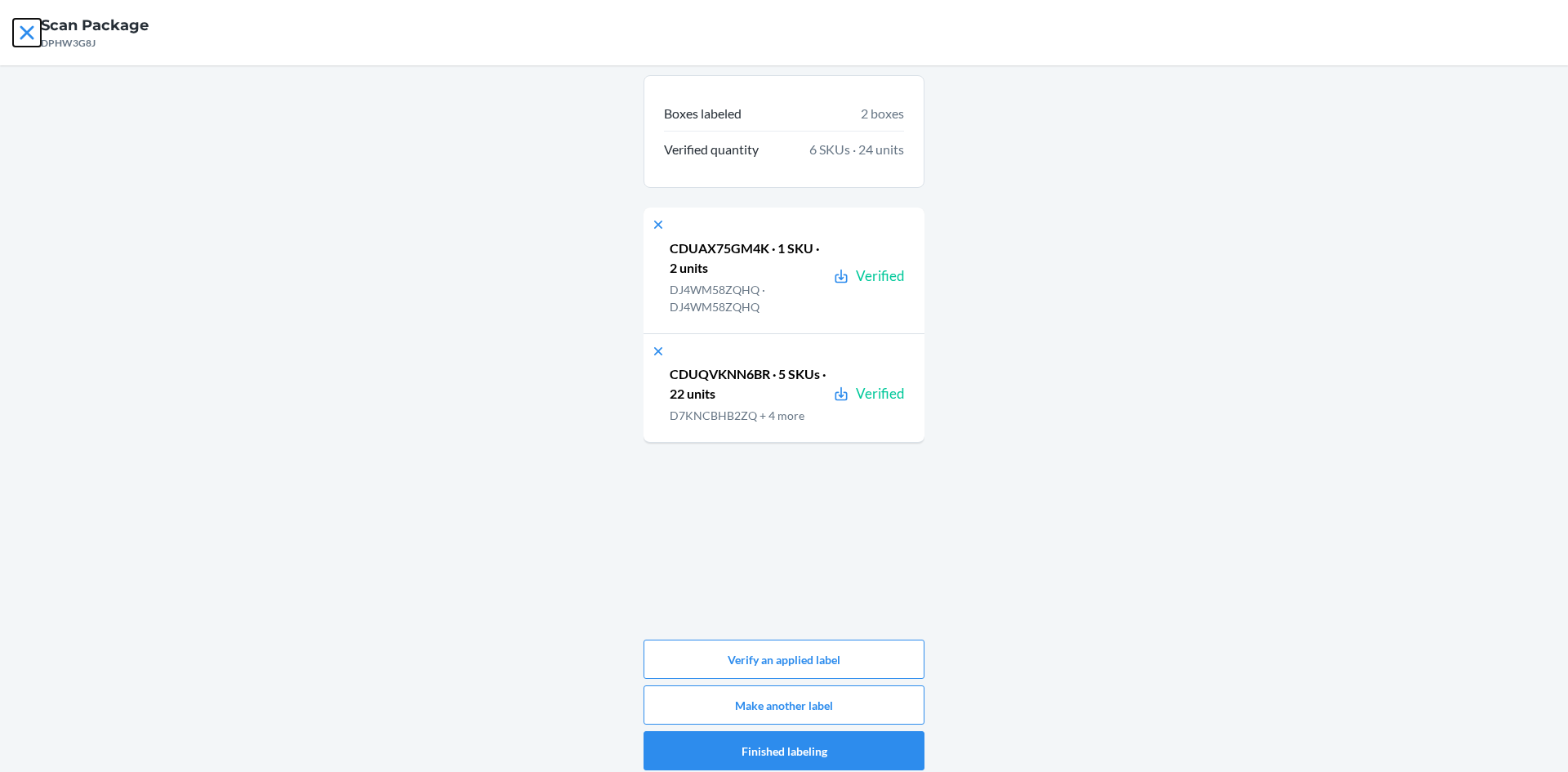
click at [35, 39] on icon at bounding box center [27, 32] width 28 height 28
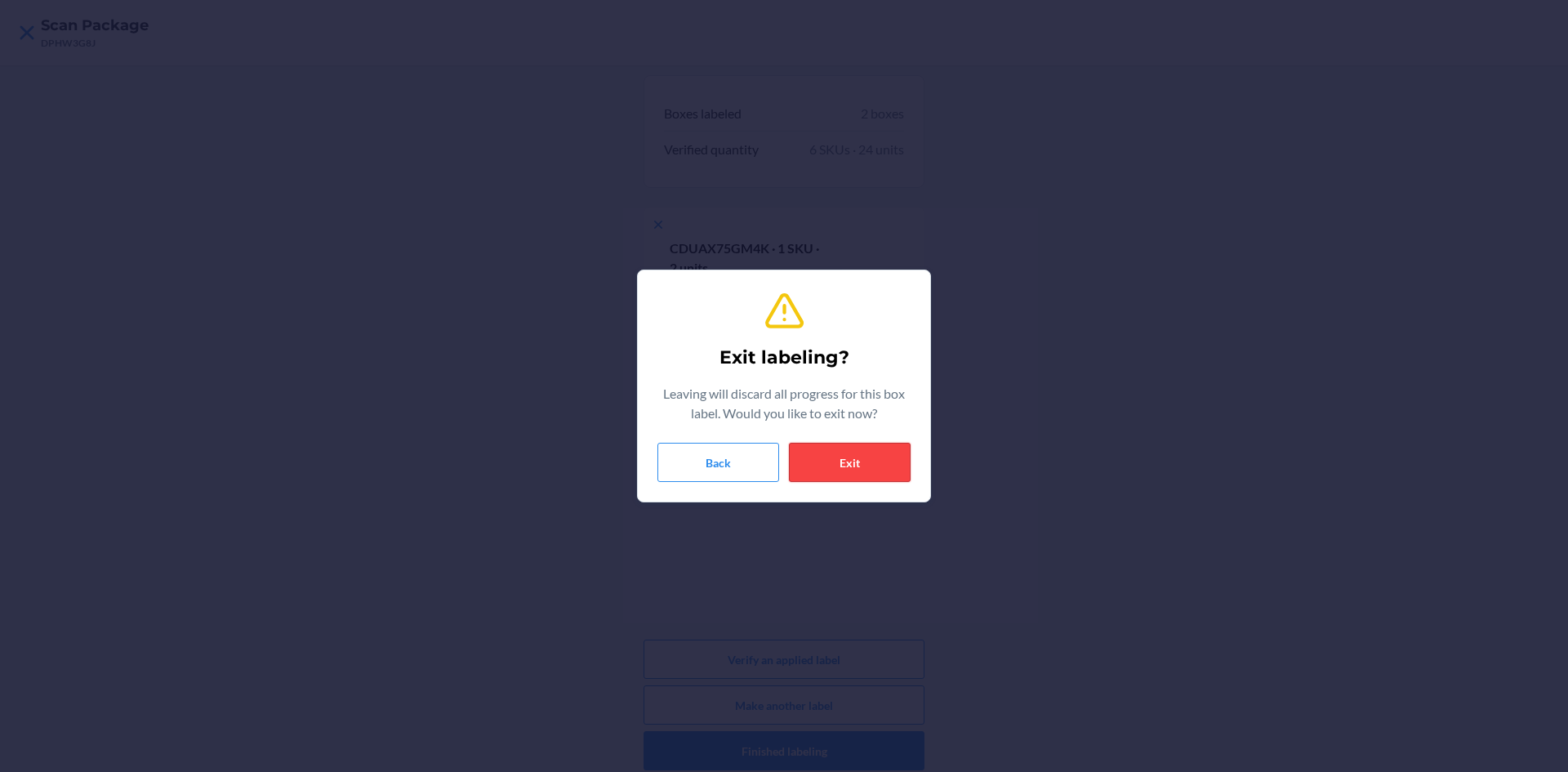
click at [857, 468] on button "Exit" at bounding box center [849, 462] width 121 height 40
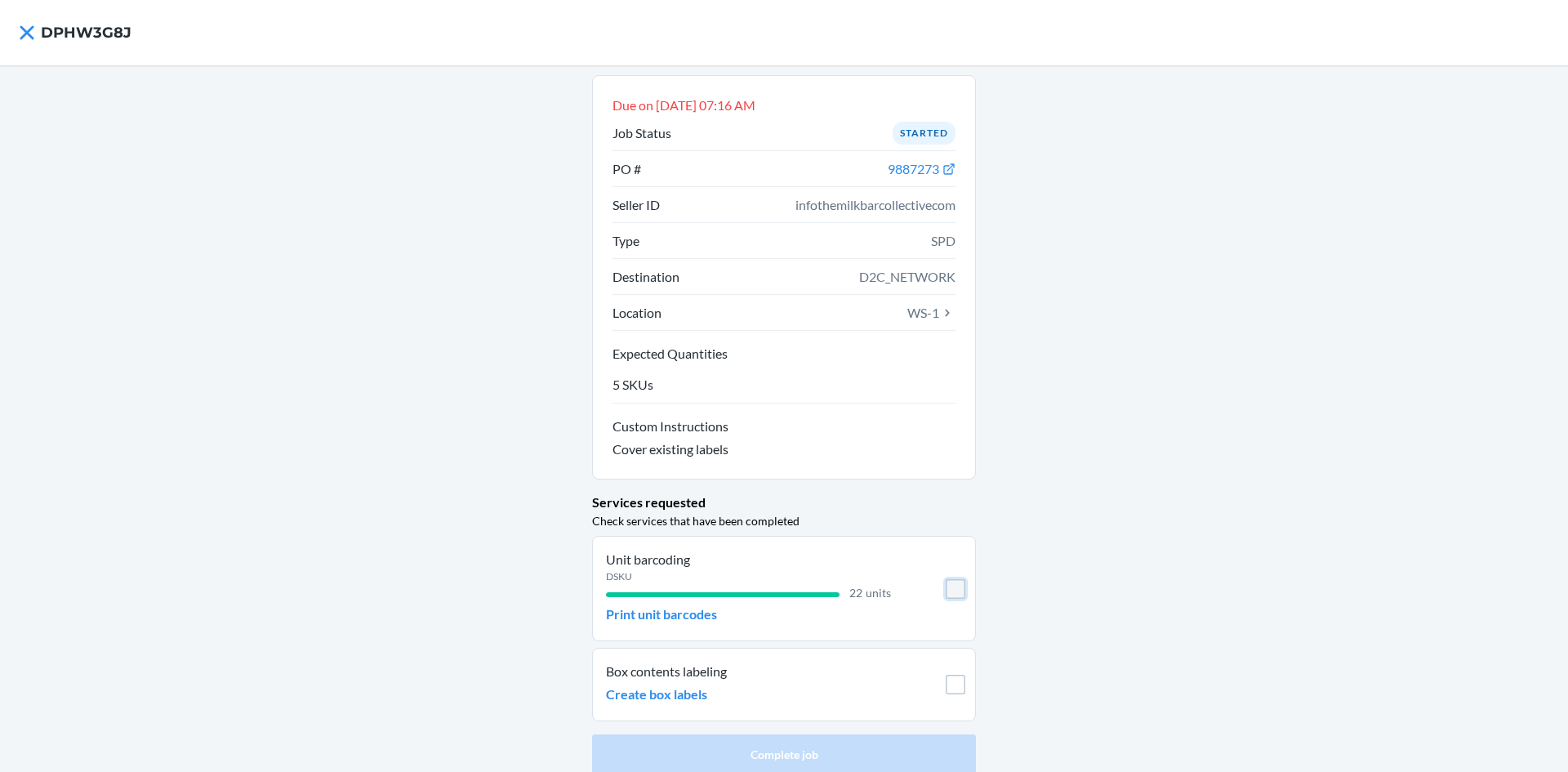
click at [946, 588] on input "checkbox" at bounding box center [955, 588] width 19 height 19
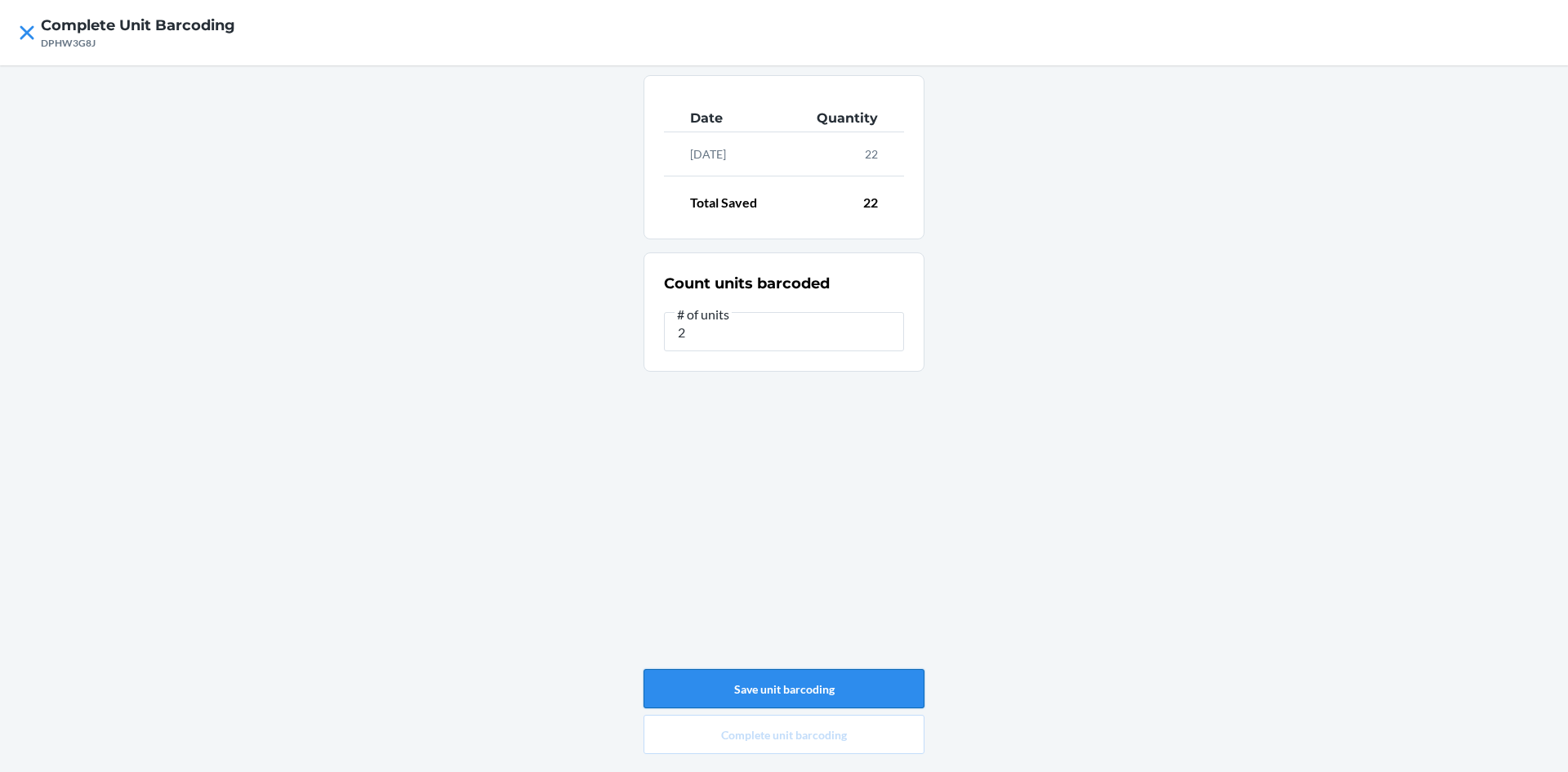
click at [812, 690] on button "Save unit barcoding" at bounding box center [784, 689] width 281 height 40
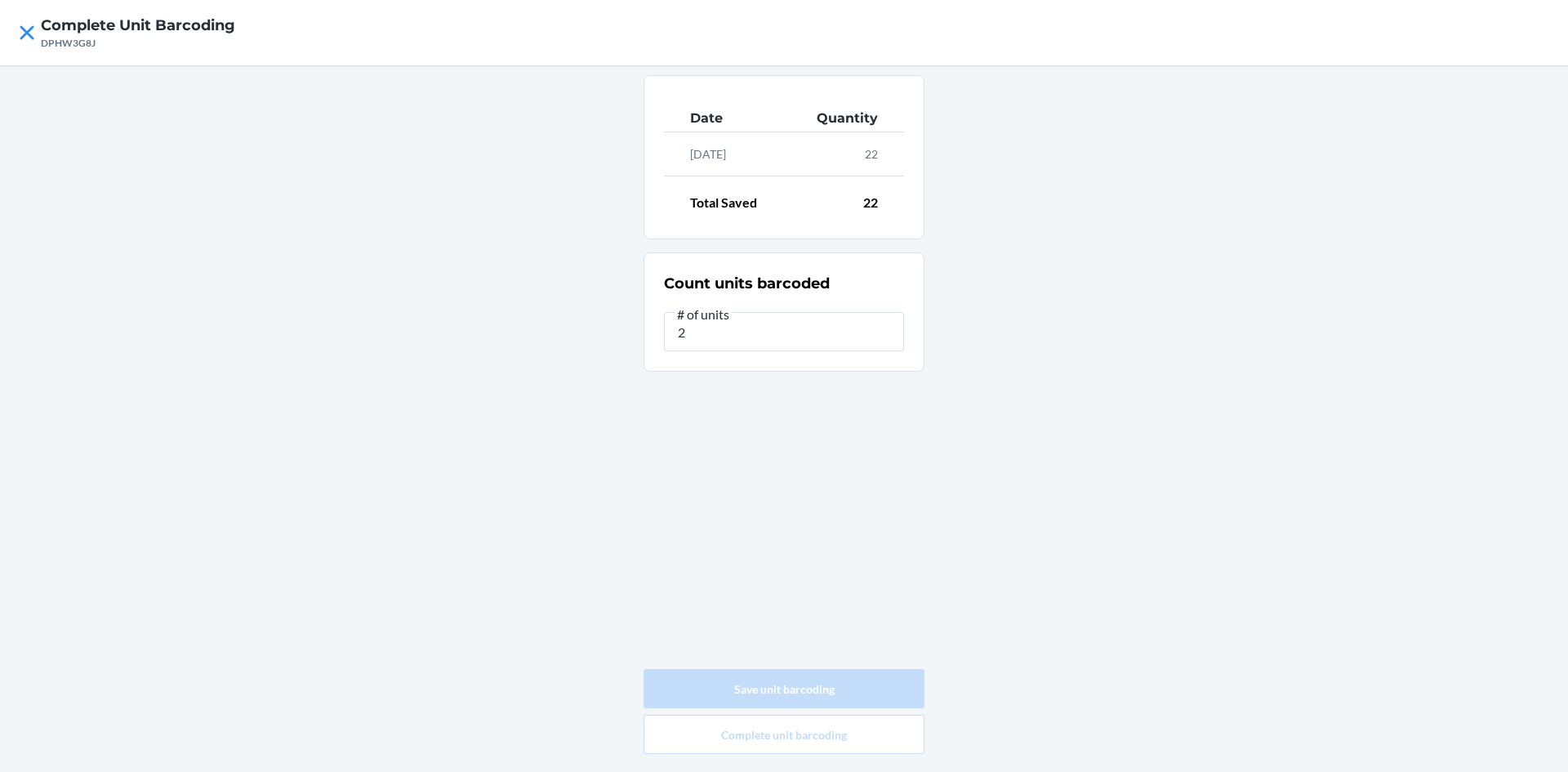
type input "0"
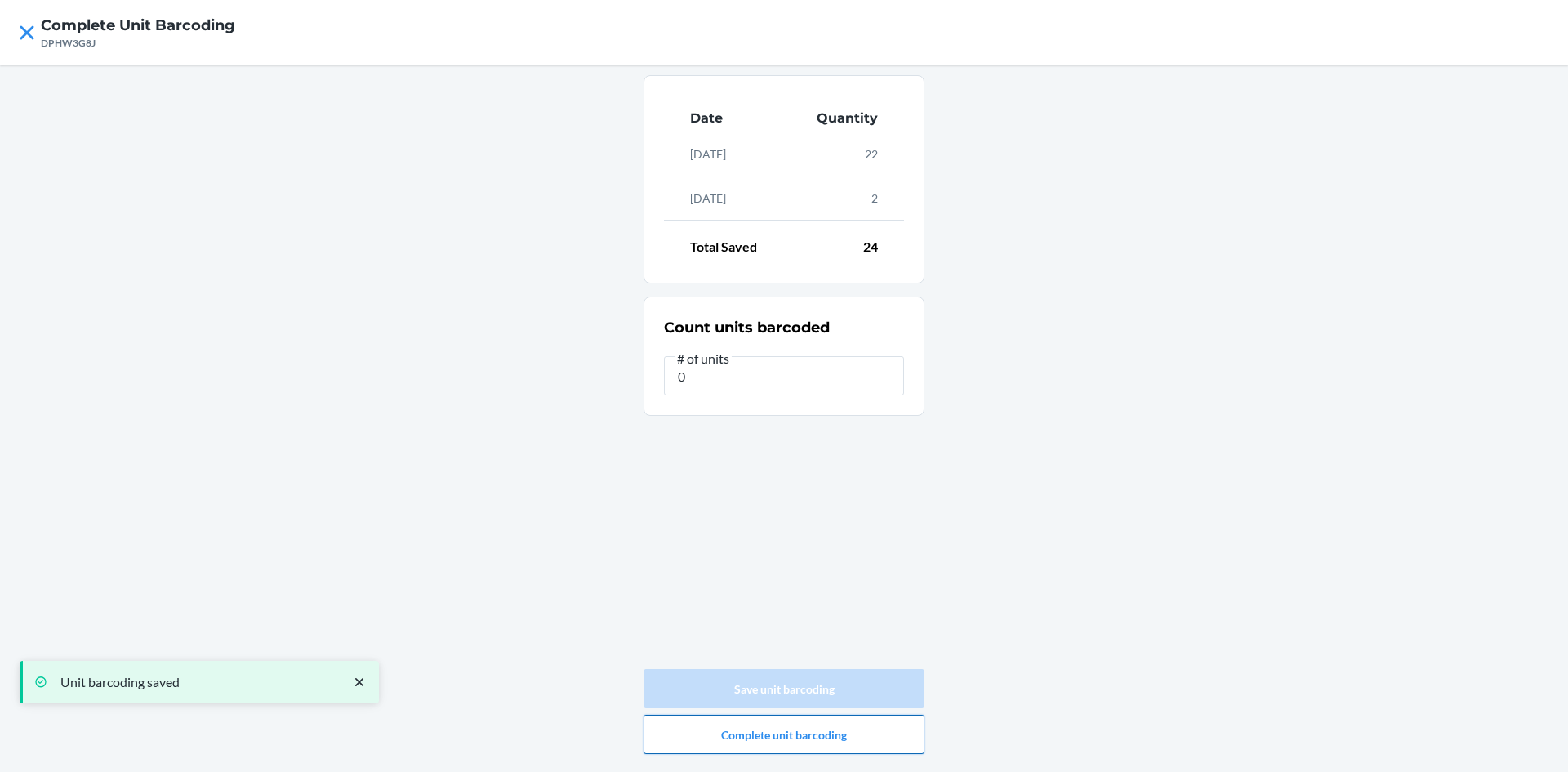
click at [809, 742] on button "Complete unit barcoding" at bounding box center [784, 734] width 281 height 40
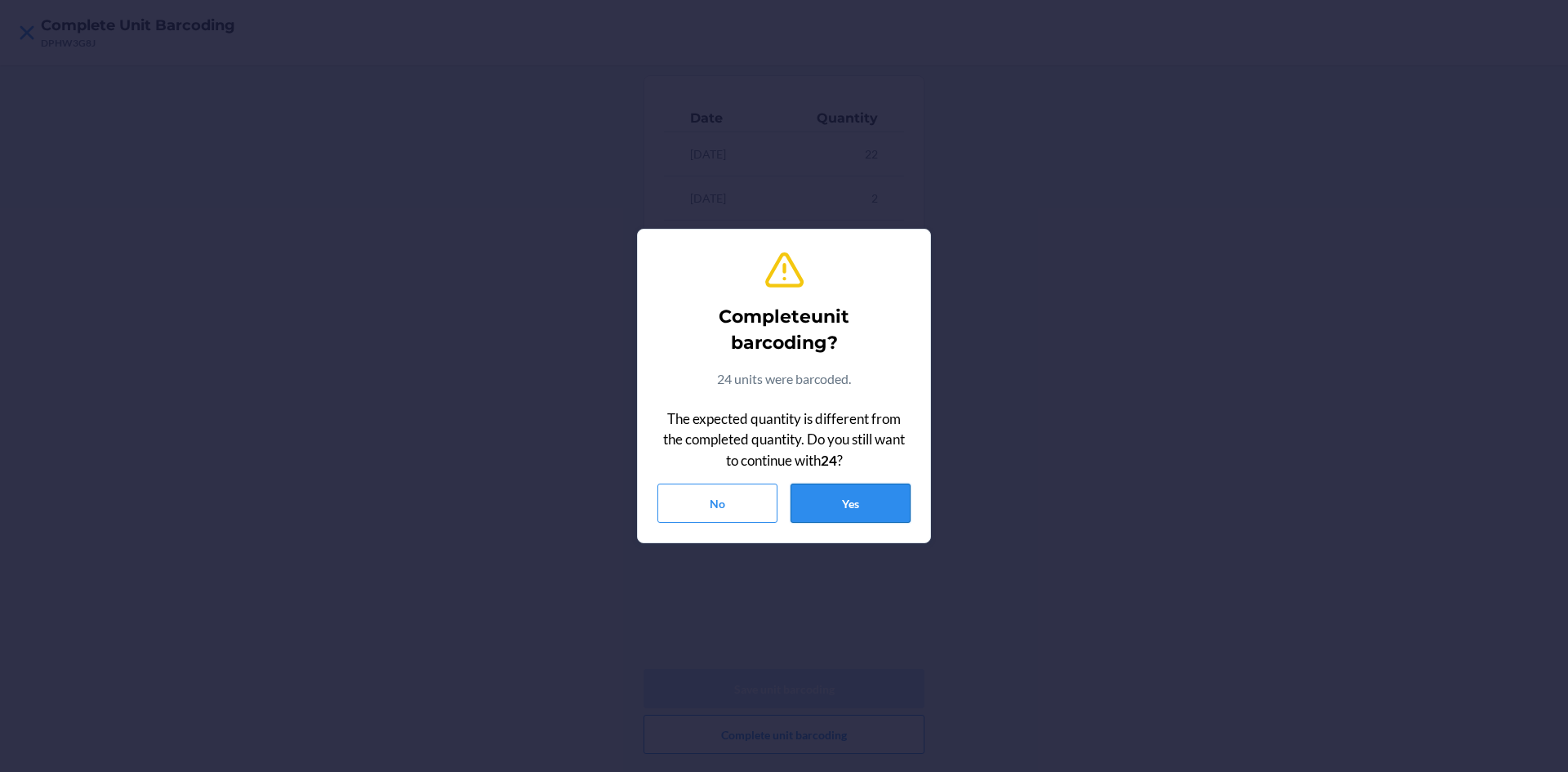
click at [889, 507] on button "Yes" at bounding box center [850, 503] width 120 height 40
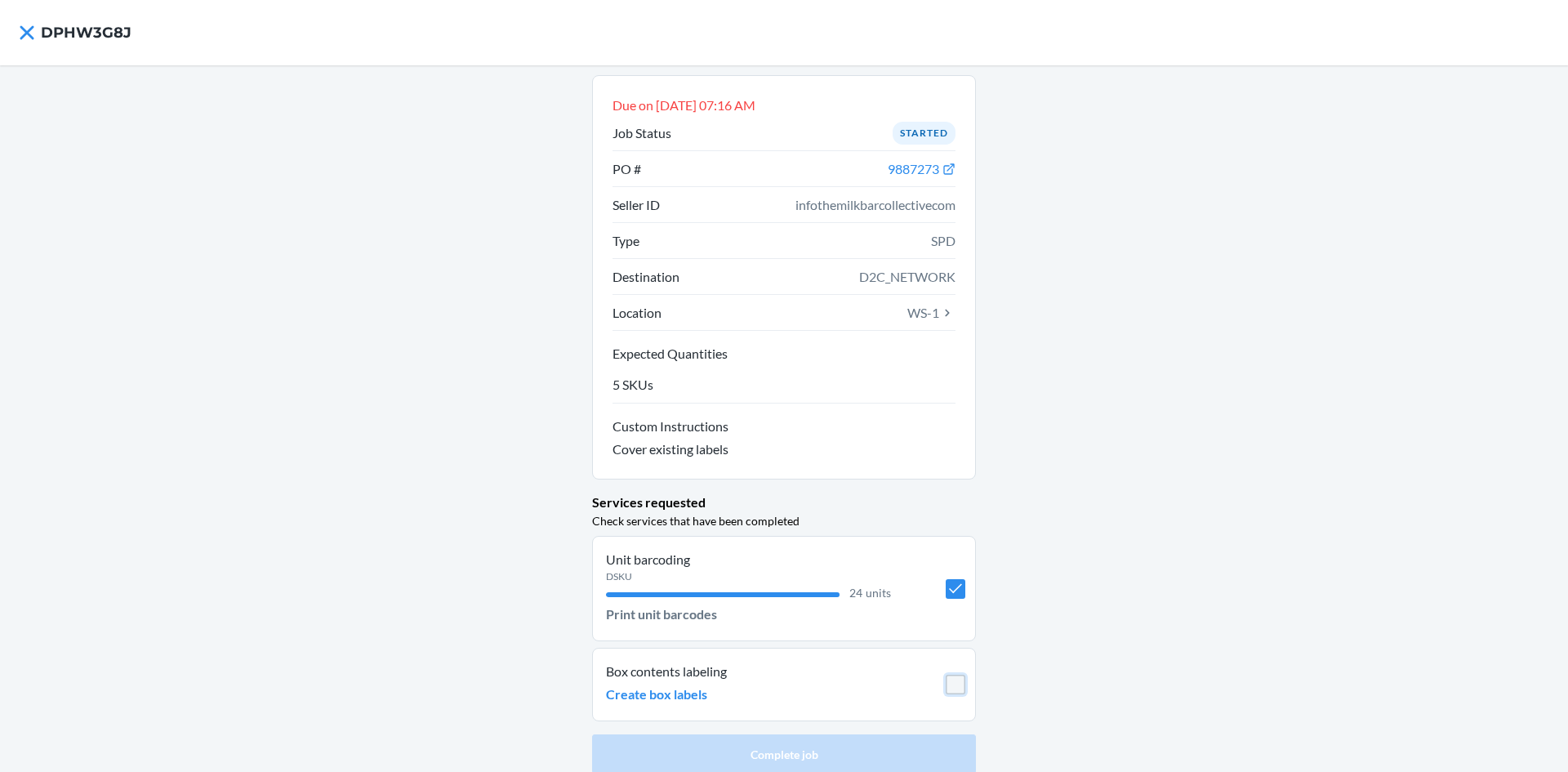
click at [950, 689] on input "checkbox" at bounding box center [955, 684] width 19 height 19
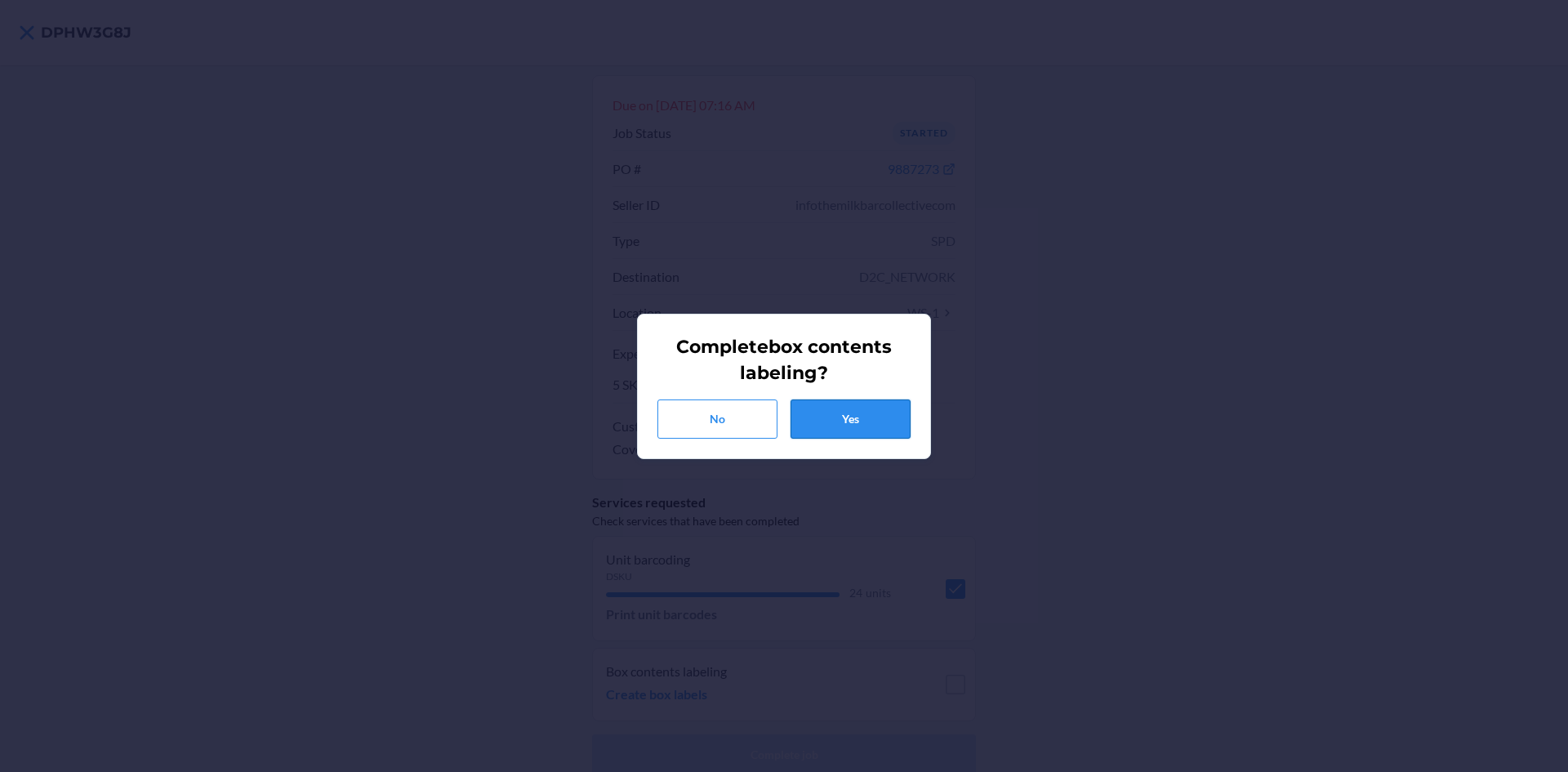
drag, startPoint x: 868, startPoint y: 449, endPoint x: 873, endPoint y: 423, distance: 26.5
click at [868, 448] on section "Complete box contents labeling ? No Yes" at bounding box center [784, 386] width 294 height 146
click at [873, 423] on button "Yes" at bounding box center [850, 419] width 120 height 40
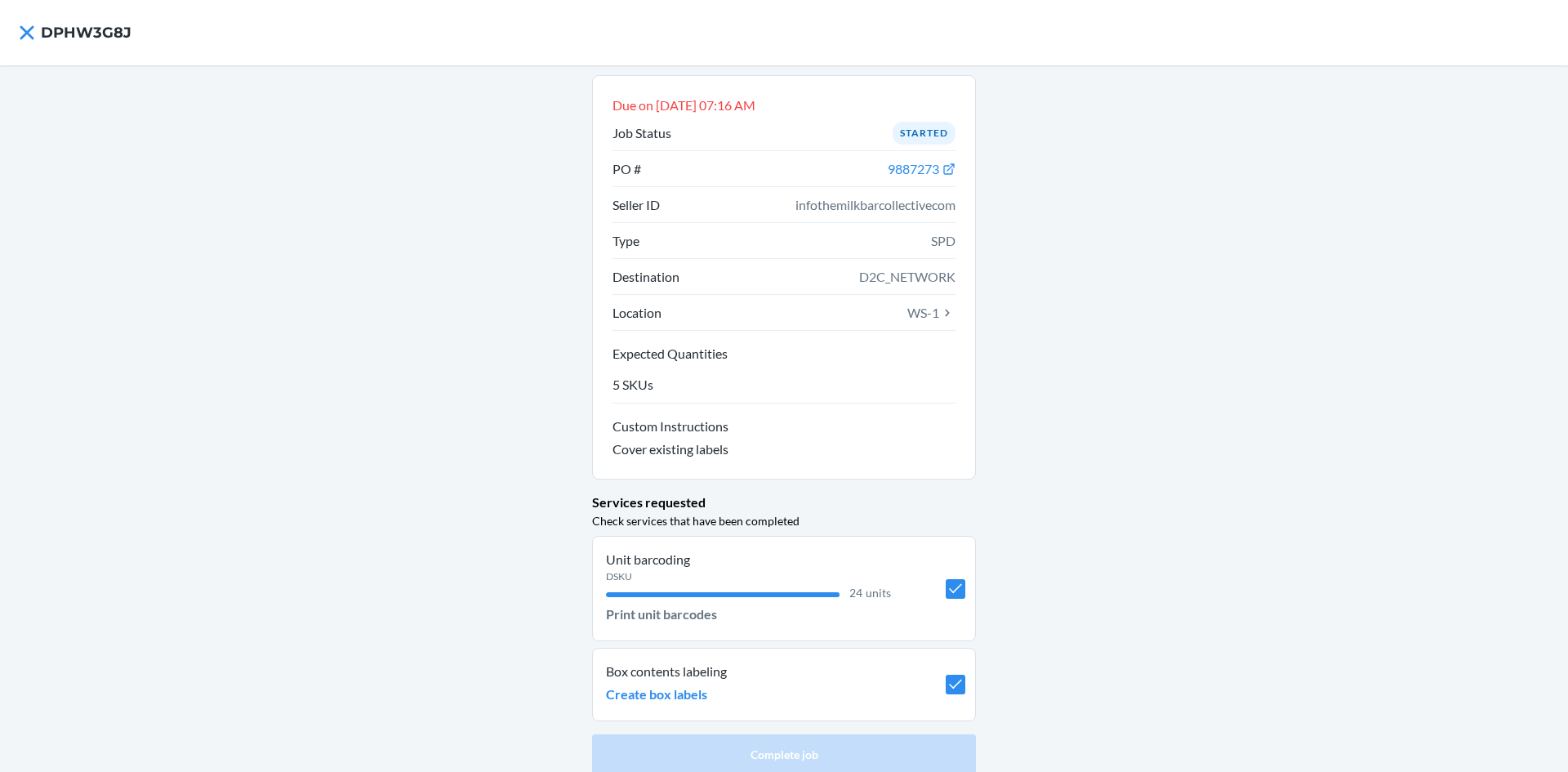
checkbox input "true"
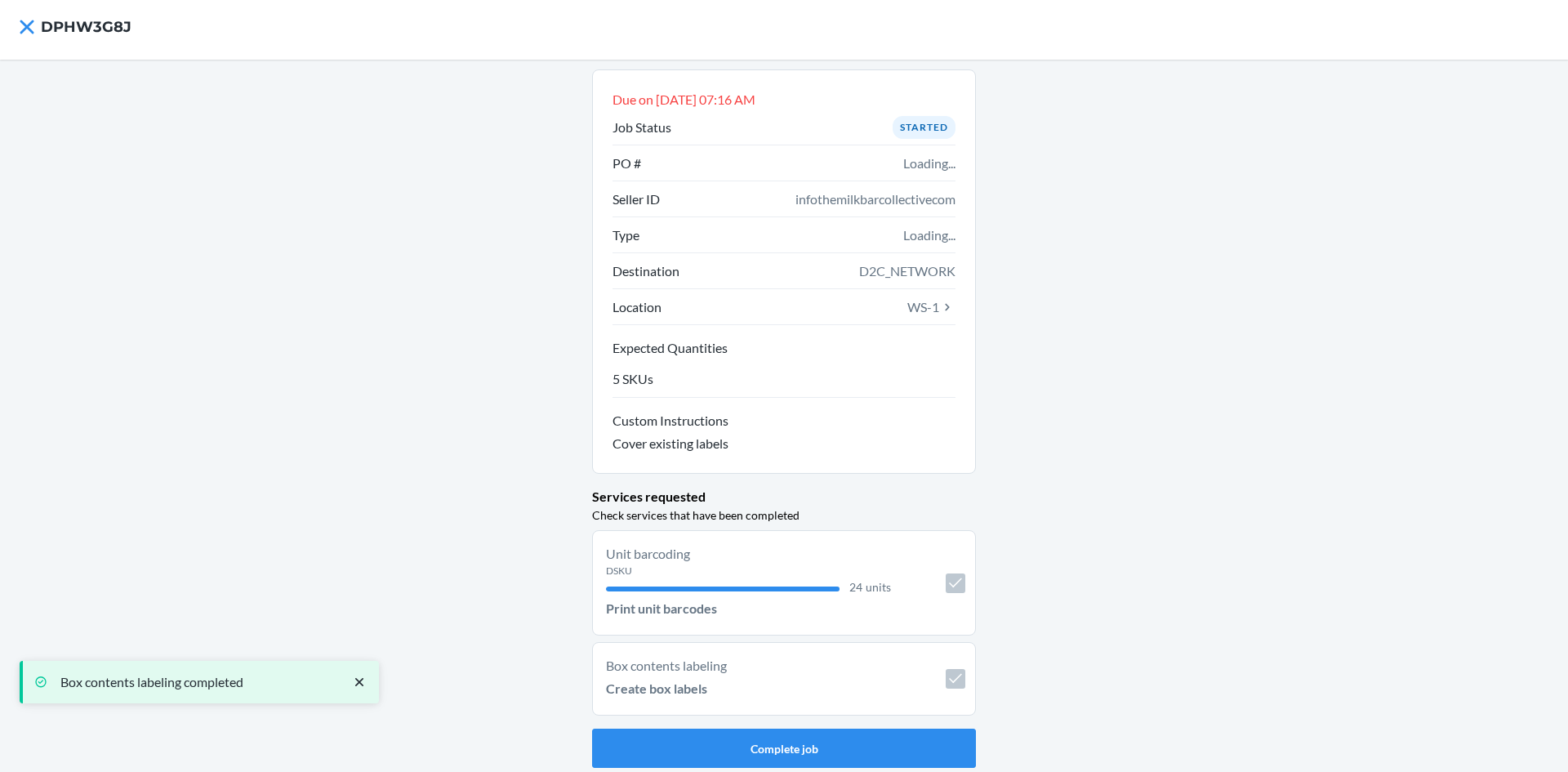
scroll to position [12, 0]
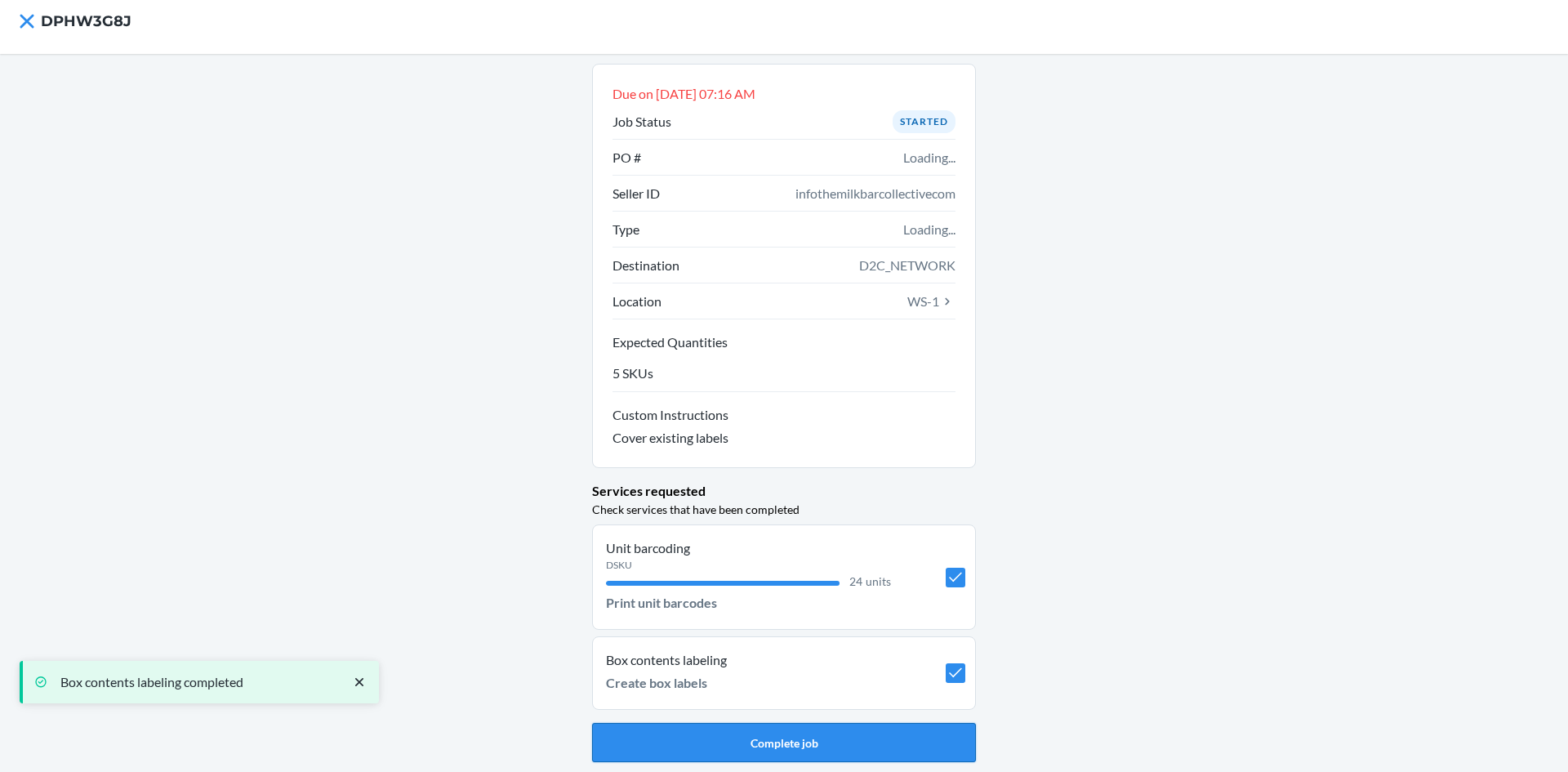
click at [855, 737] on button "Complete job" at bounding box center [784, 743] width 384 height 40
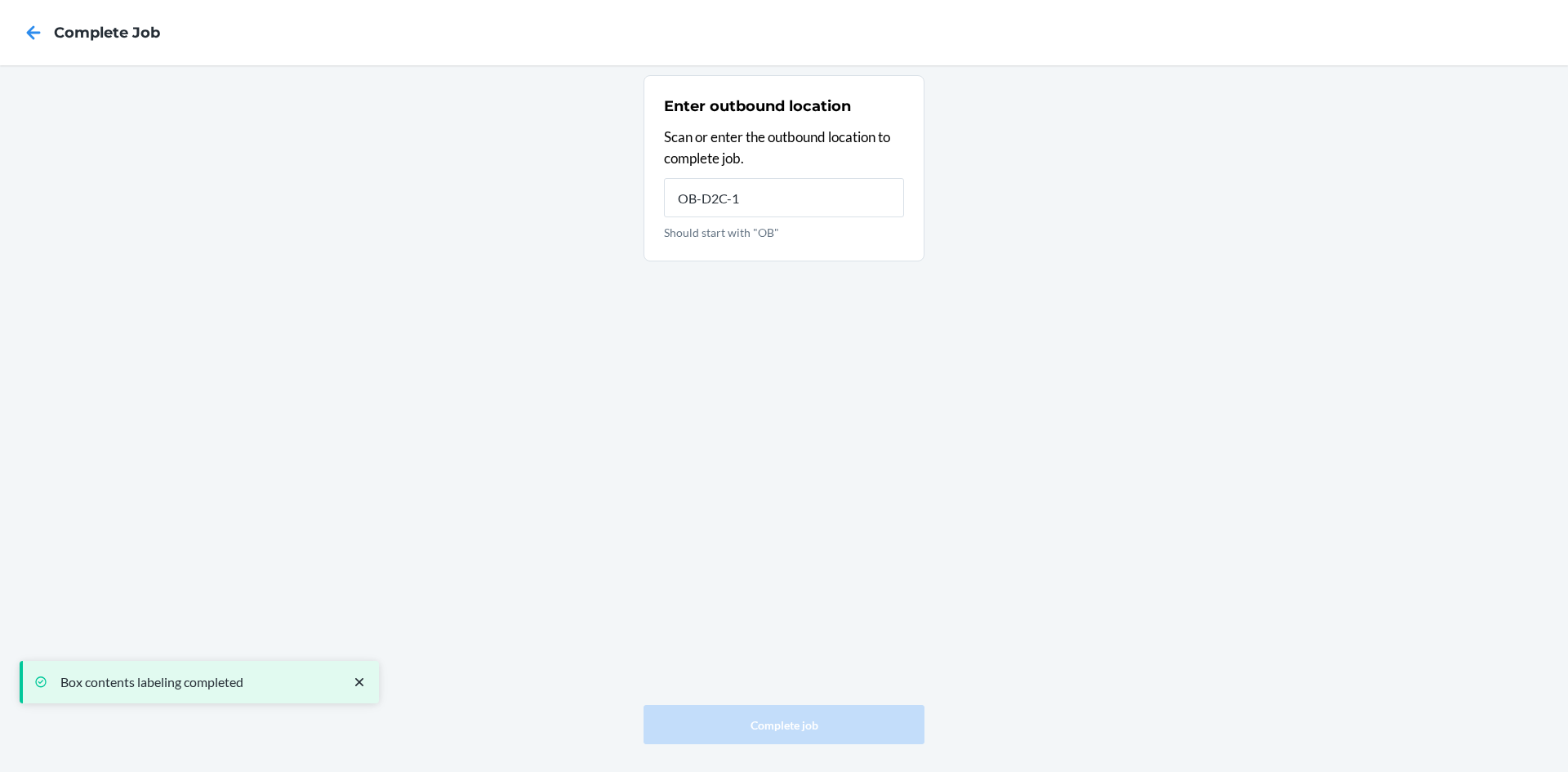
type input "OB-D2C-1"
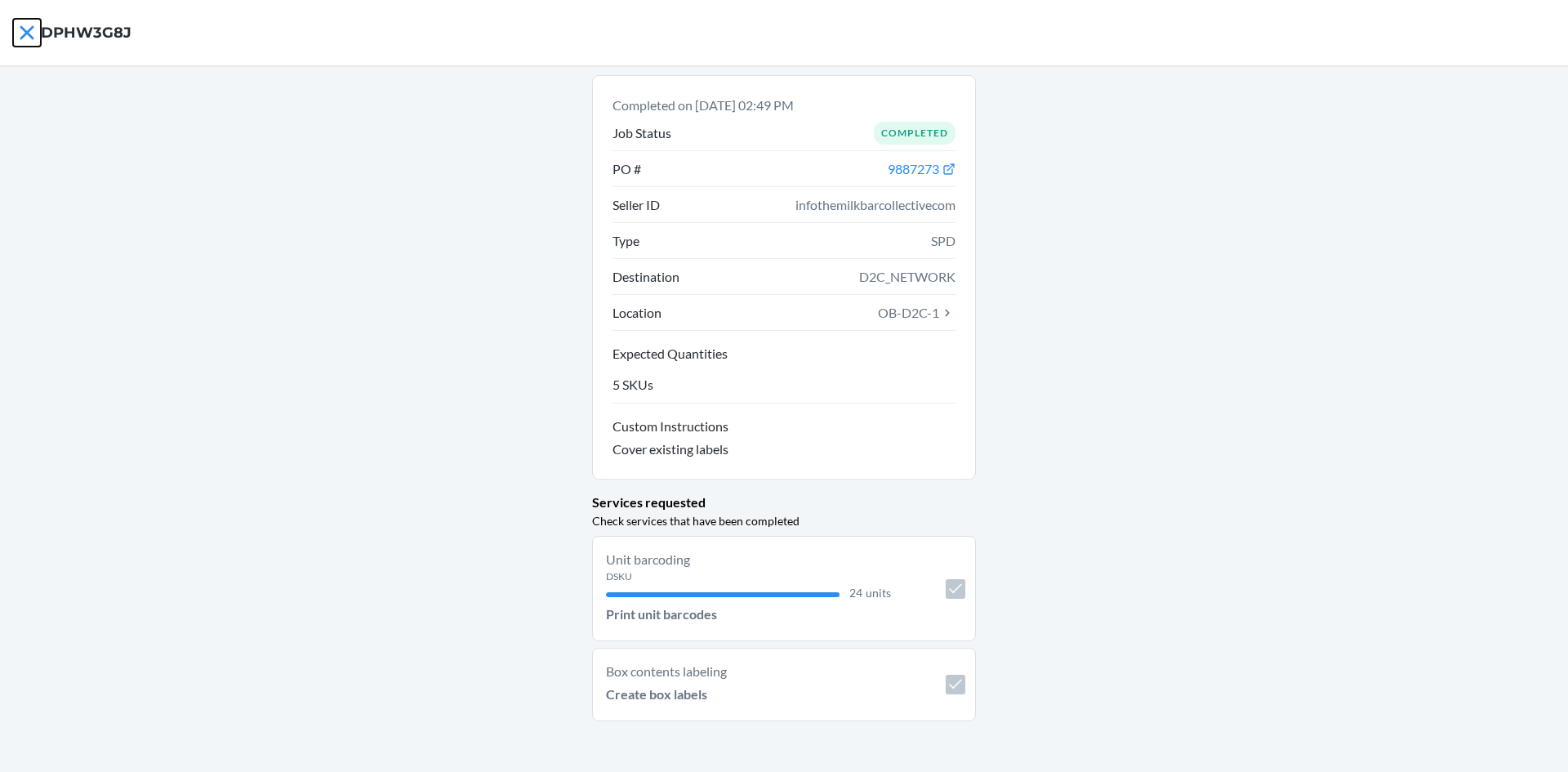
click at [25, 29] on icon at bounding box center [26, 32] width 13 height 13
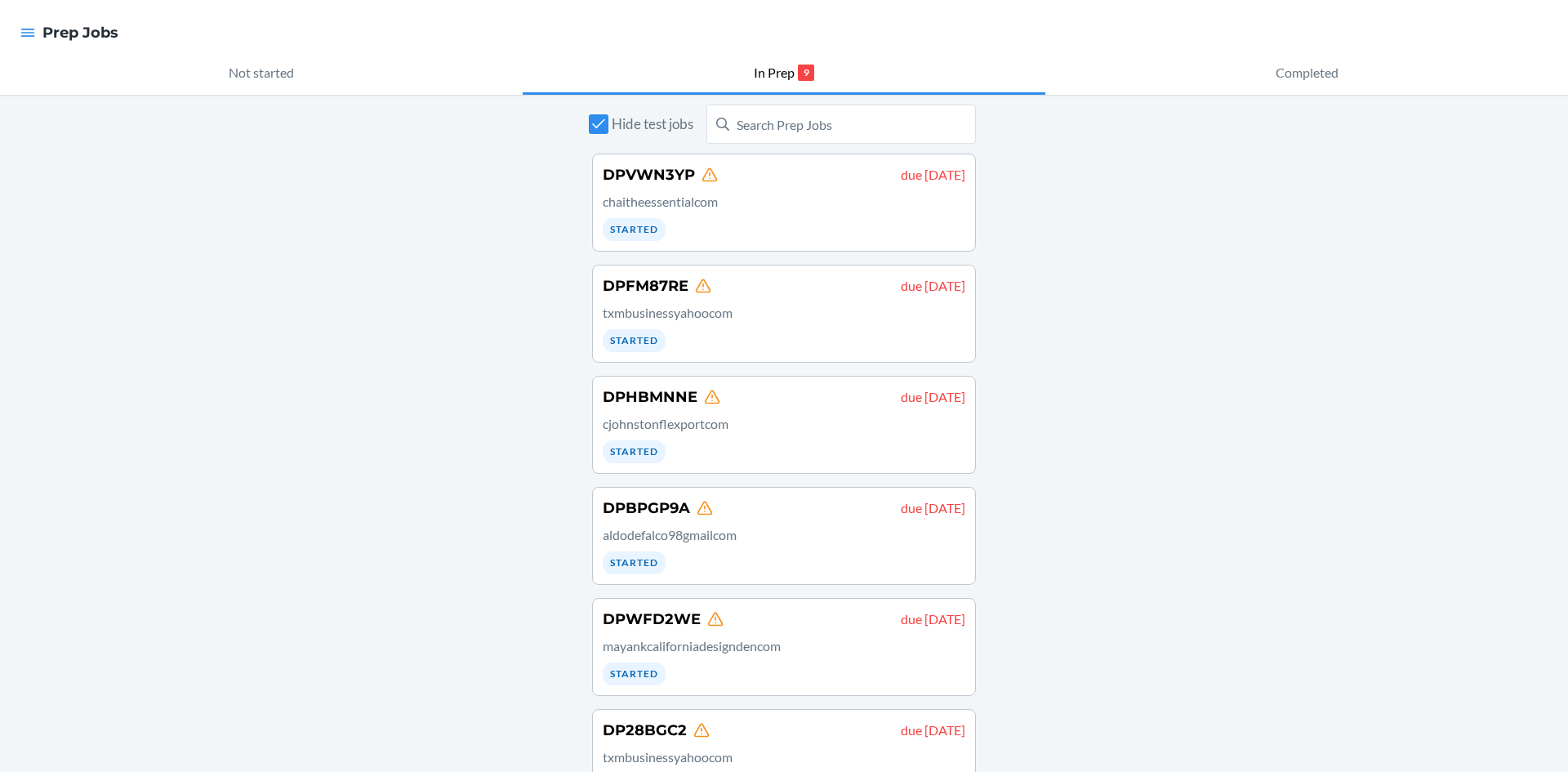
drag, startPoint x: 34, startPoint y: 46, endPoint x: 39, endPoint y: 36, distance: 11.2
click at [34, 46] on div at bounding box center [28, 32] width 29 height 35
click at [39, 36] on div at bounding box center [28, 32] width 29 height 35
click at [33, 35] on icon "button" at bounding box center [27, 32] width 16 height 16
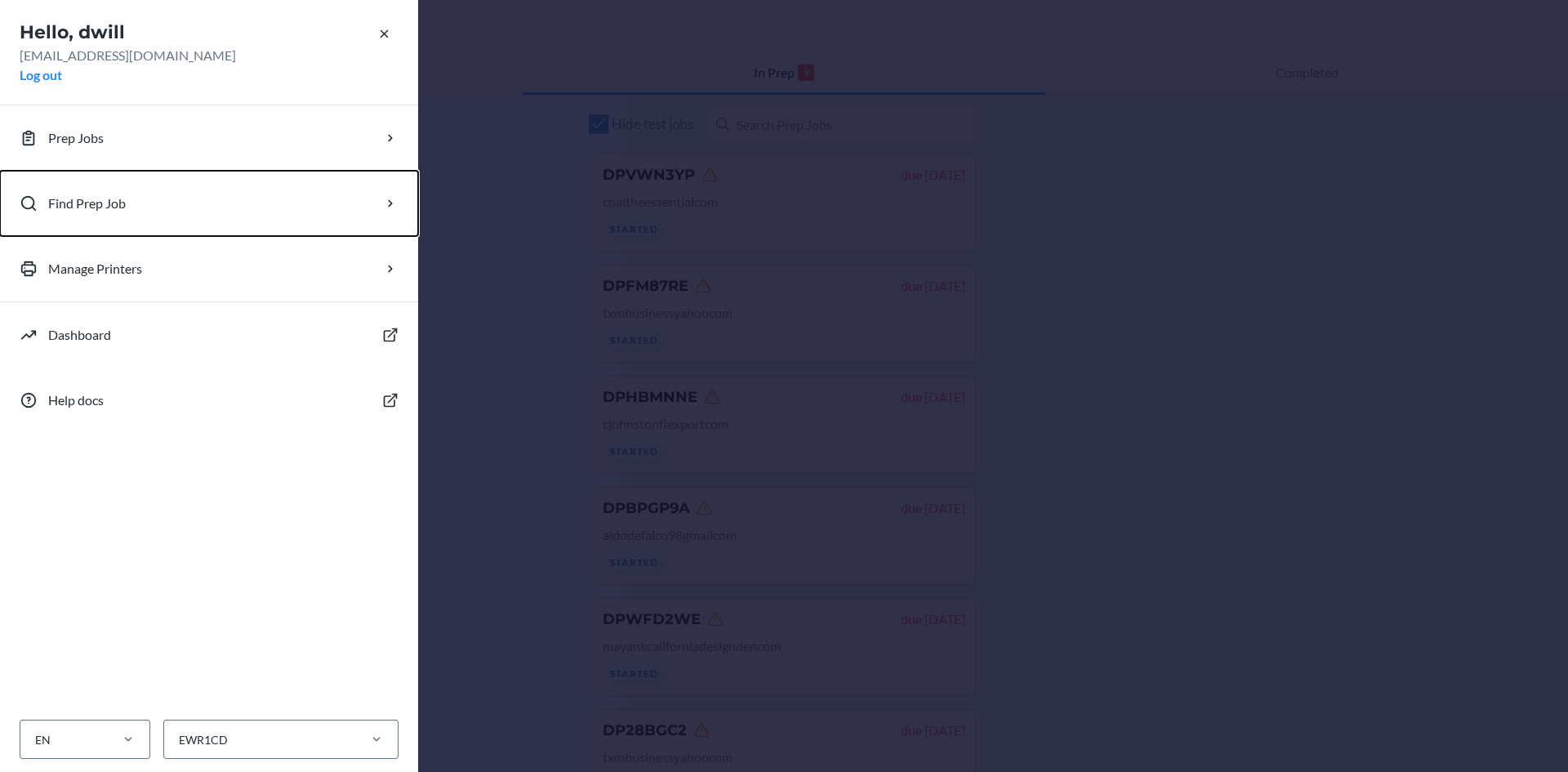
click at [59, 194] on p "Find Prep Job" at bounding box center [87, 203] width 78 height 19
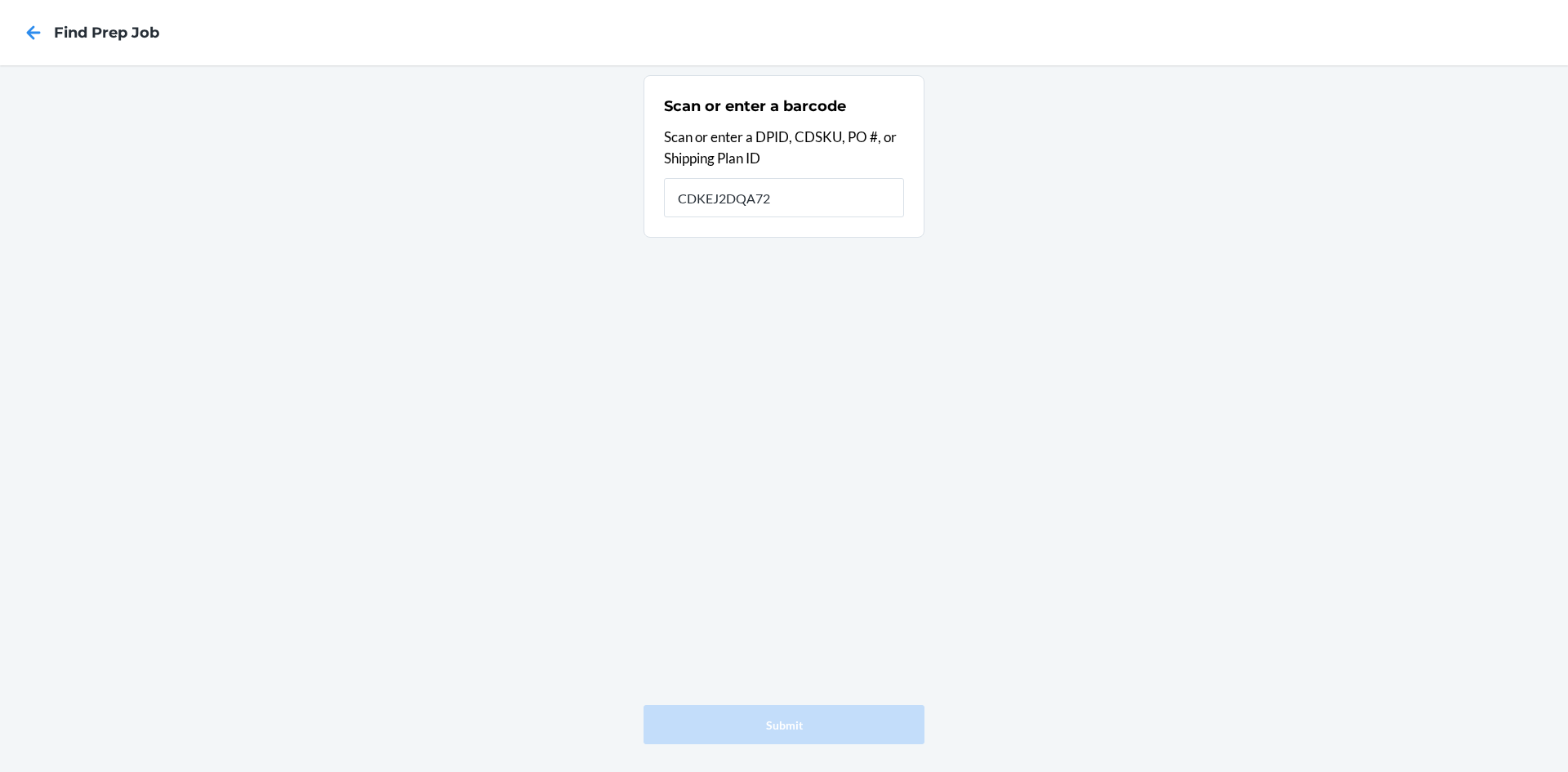
type input "CDKEJ2DQA72"
